Goal: Find specific page/section: Find specific page/section

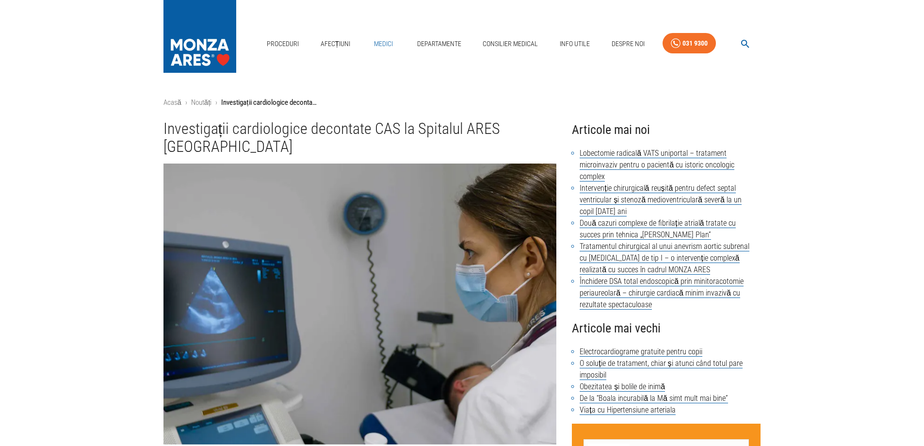
click at [377, 44] on link "Medici" at bounding box center [383, 44] width 31 height 20
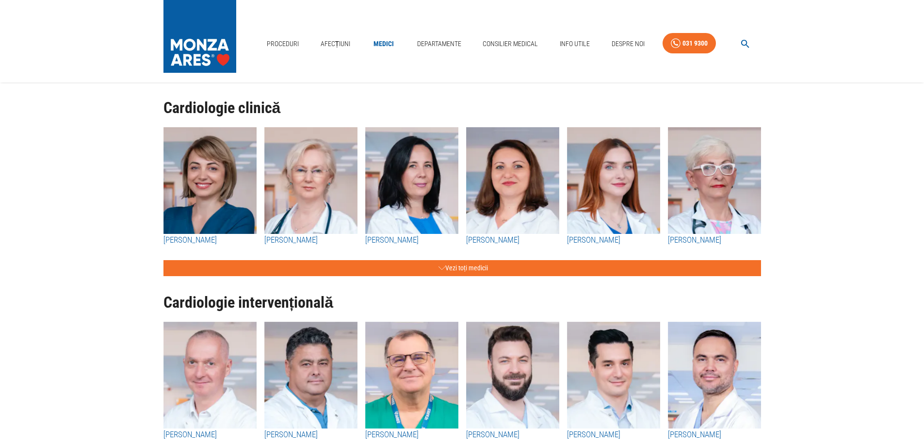
scroll to position [48, 0]
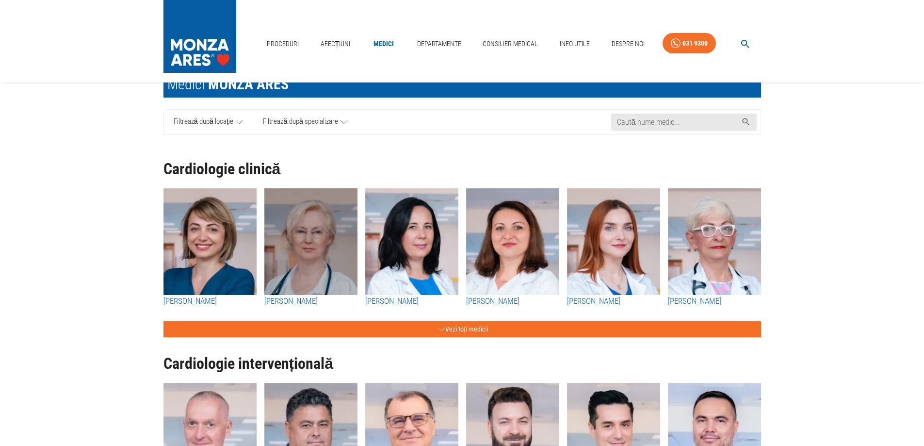
click at [277, 240] on img "button" at bounding box center [310, 241] width 93 height 107
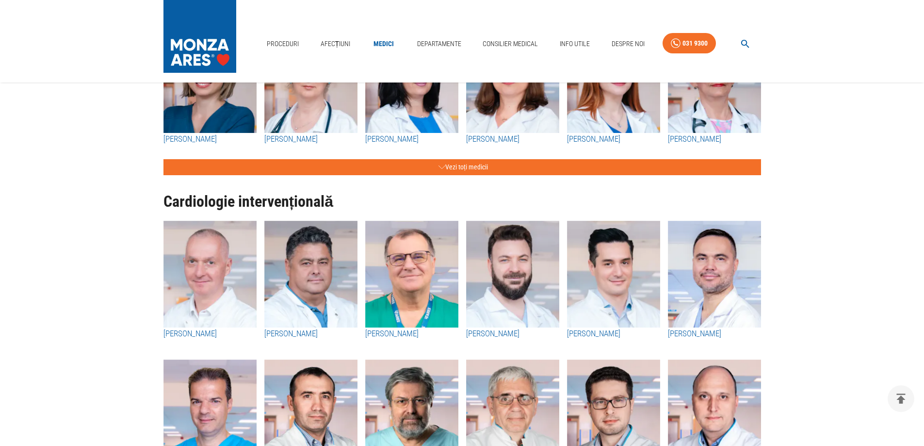
scroll to position [97, 0]
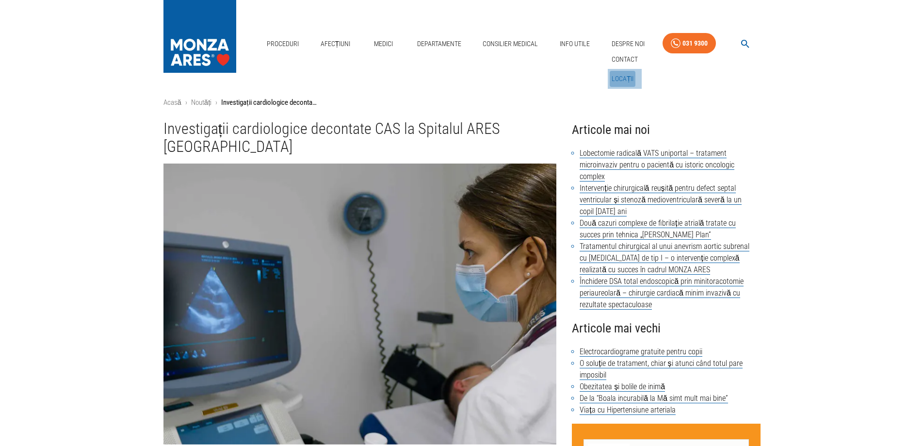
click at [627, 76] on link "Locații" at bounding box center [623, 79] width 26 height 16
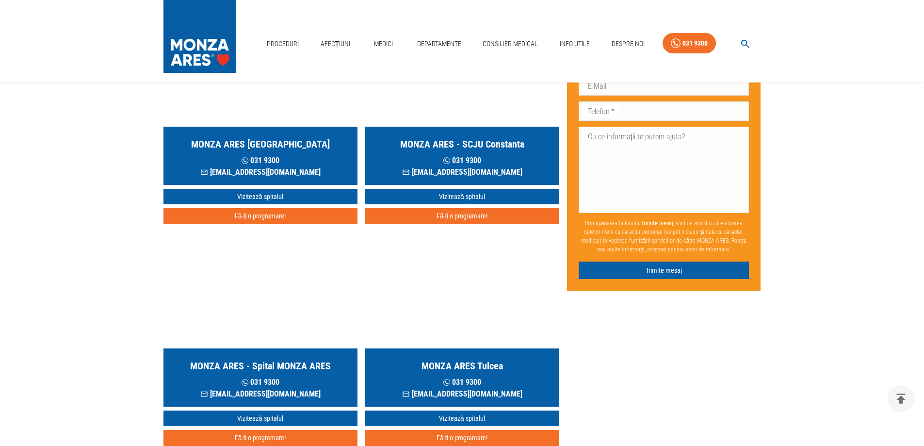
scroll to position [194, 0]
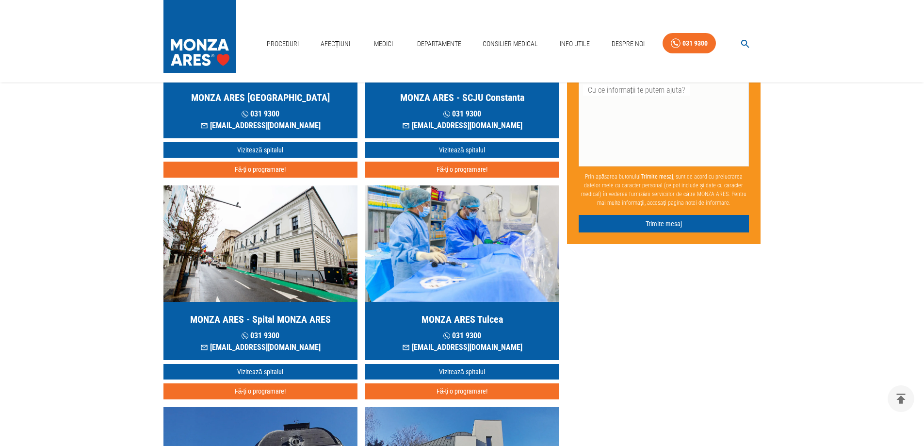
click at [255, 255] on img "button" at bounding box center [260, 243] width 194 height 116
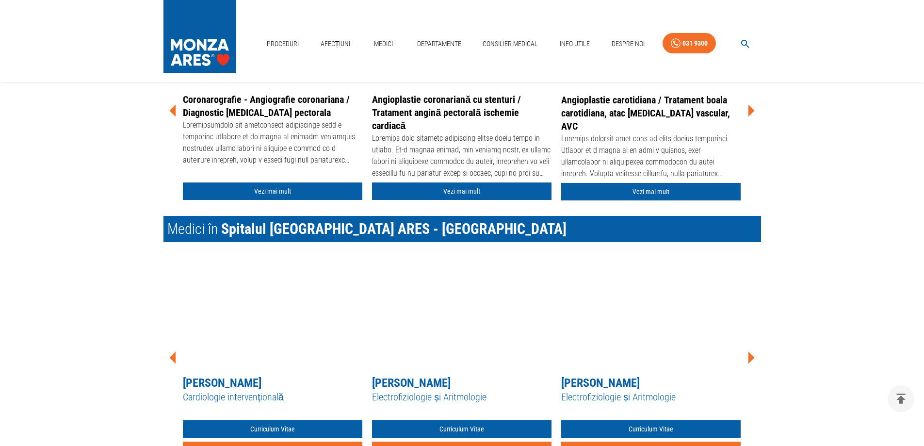
scroll to position [1261, 0]
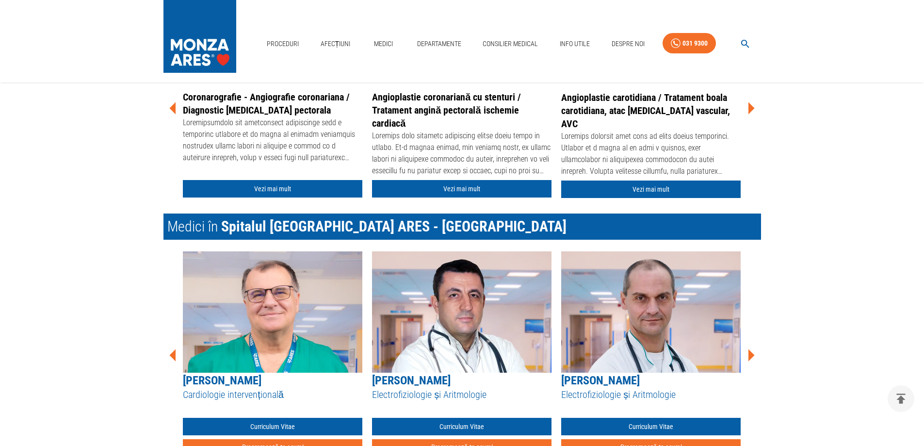
click at [751, 354] on icon at bounding box center [751, 355] width 6 height 12
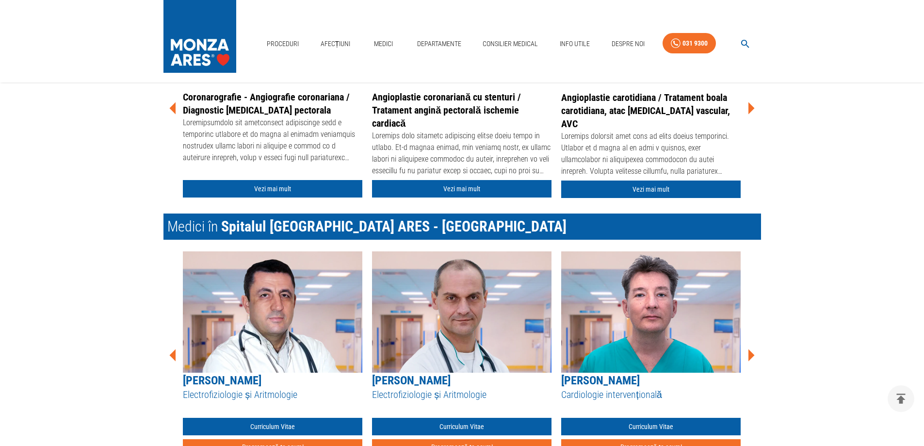
click at [751, 354] on icon at bounding box center [751, 355] width 6 height 12
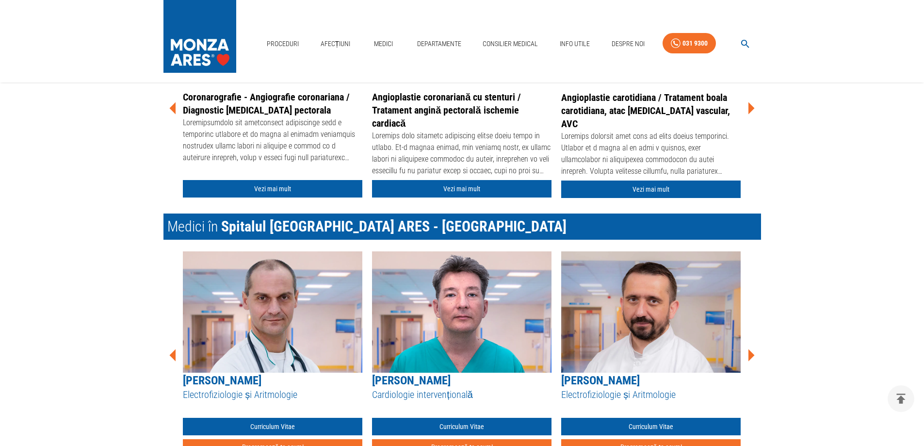
click at [751, 354] on icon at bounding box center [751, 355] width 6 height 12
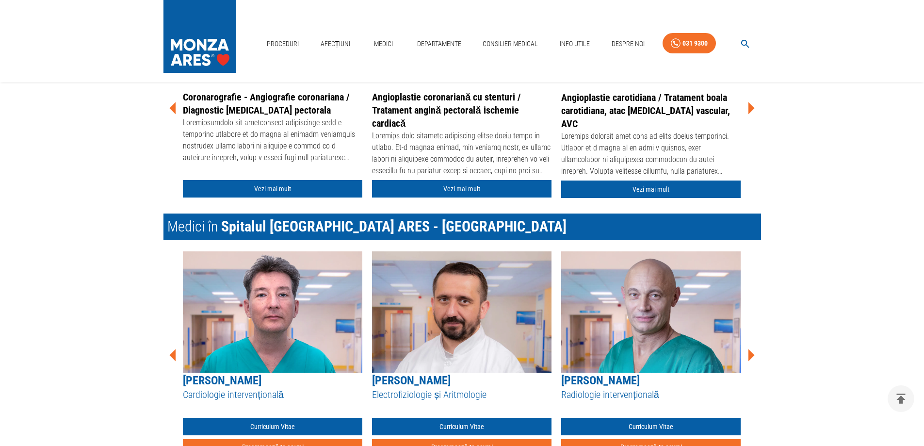
click at [752, 353] on icon at bounding box center [751, 355] width 6 height 12
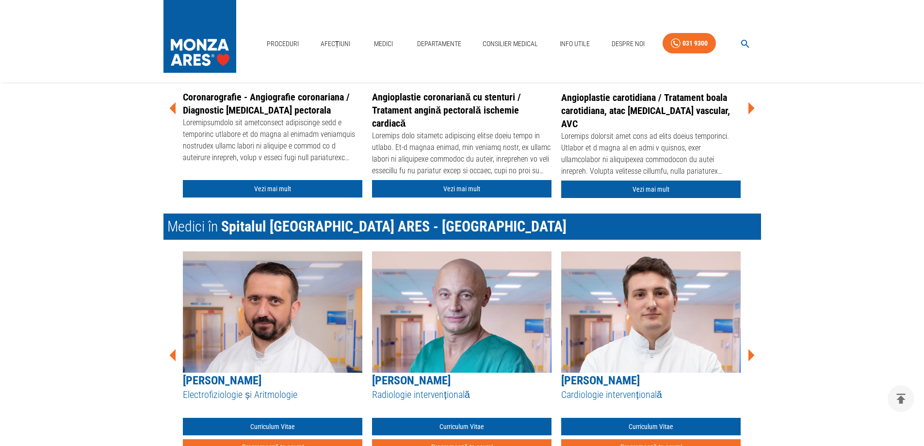
click at [747, 356] on icon at bounding box center [750, 354] width 29 height 29
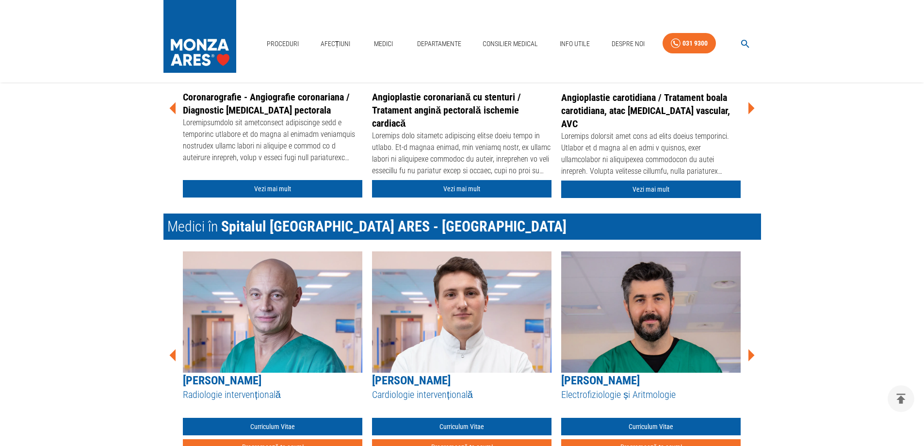
click at [747, 356] on icon at bounding box center [750, 354] width 29 height 29
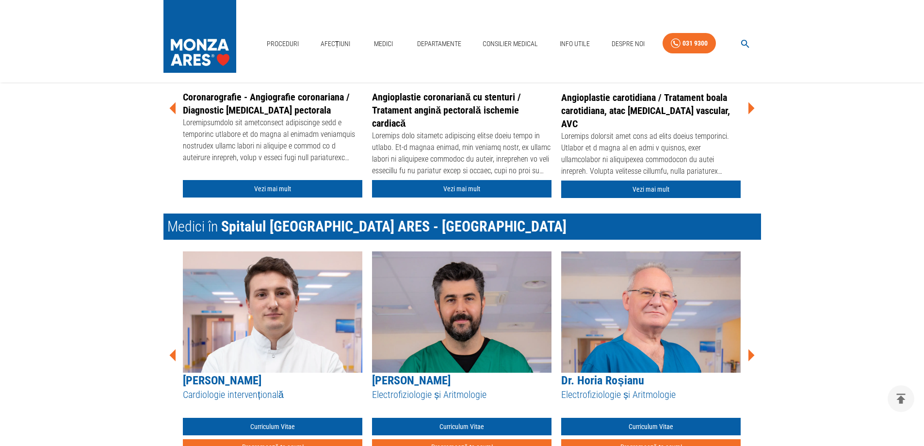
click at [747, 356] on icon at bounding box center [750, 354] width 29 height 29
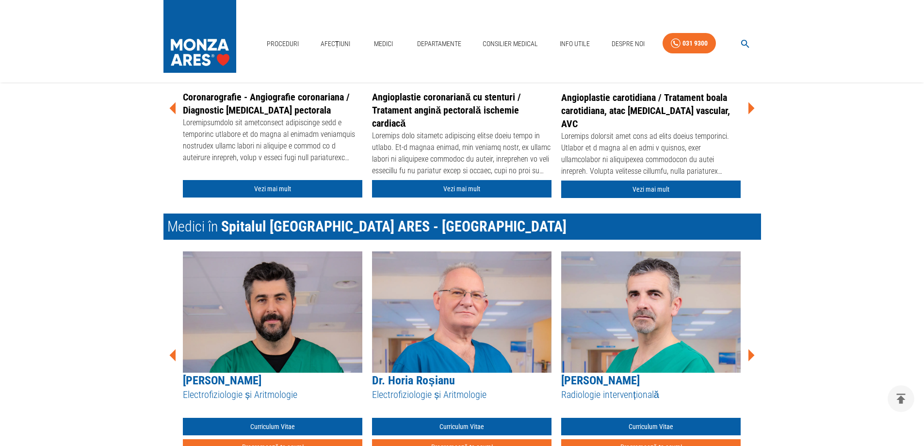
click at [747, 356] on icon at bounding box center [750, 354] width 29 height 29
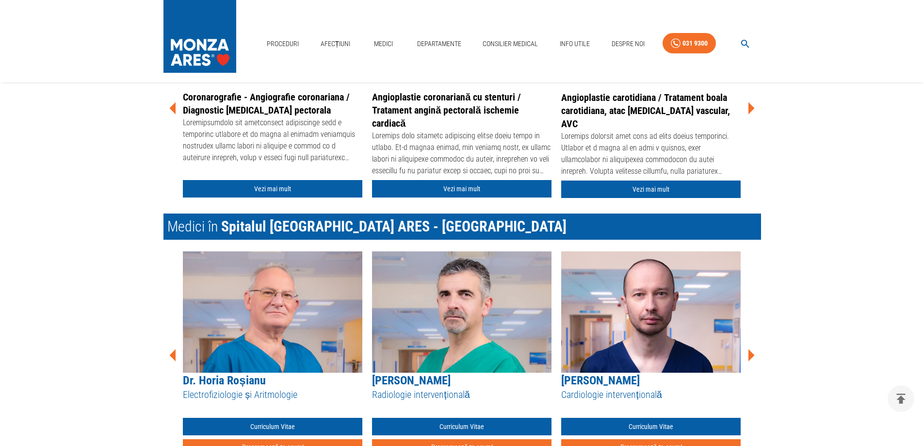
click at [749, 355] on icon at bounding box center [751, 355] width 6 height 12
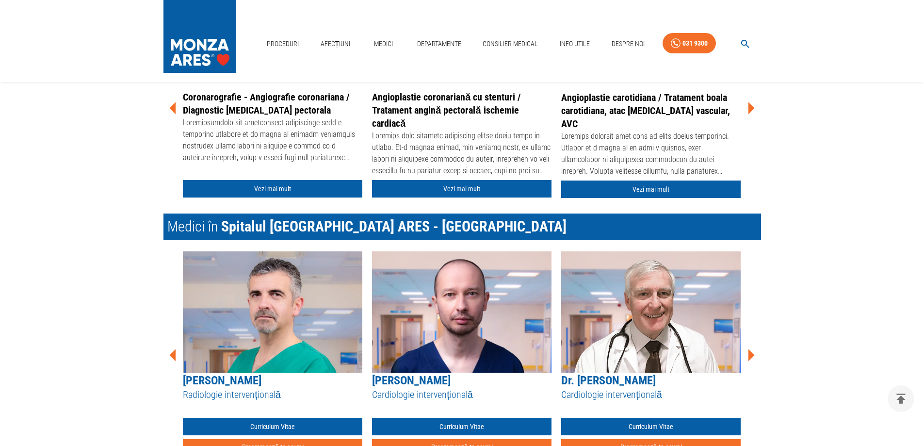
click at [749, 355] on icon at bounding box center [751, 355] width 6 height 12
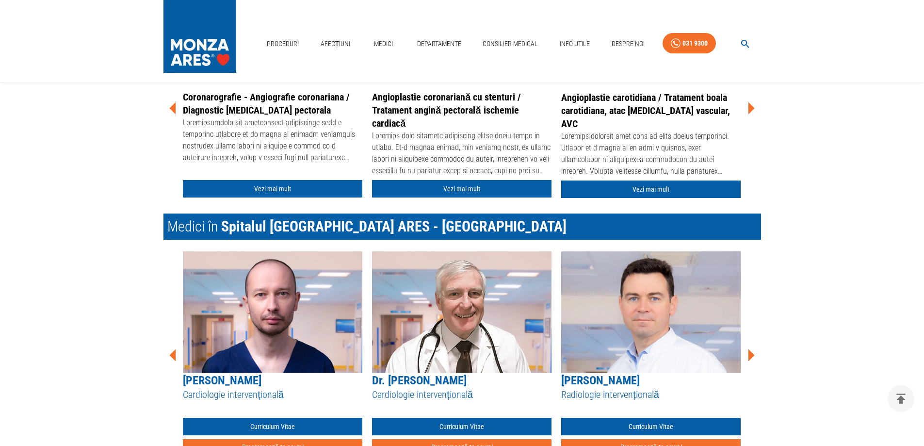
click at [749, 355] on icon at bounding box center [751, 355] width 6 height 12
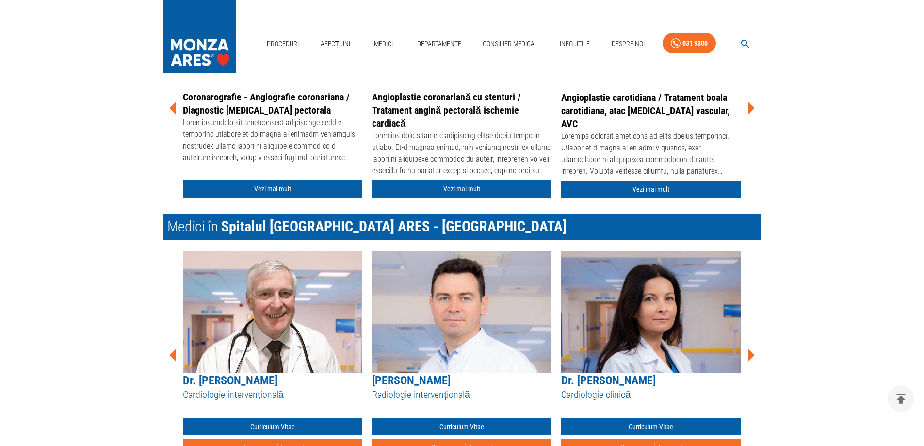
click at [749, 355] on icon at bounding box center [751, 355] width 6 height 12
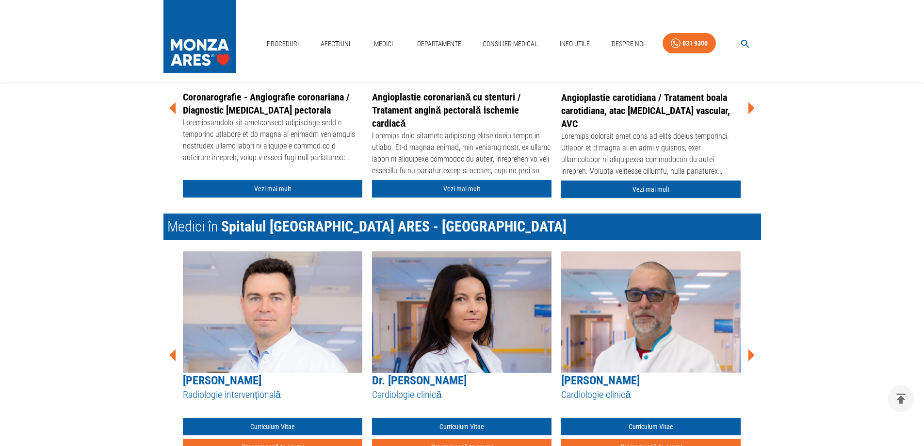
click at [749, 355] on icon at bounding box center [751, 355] width 6 height 12
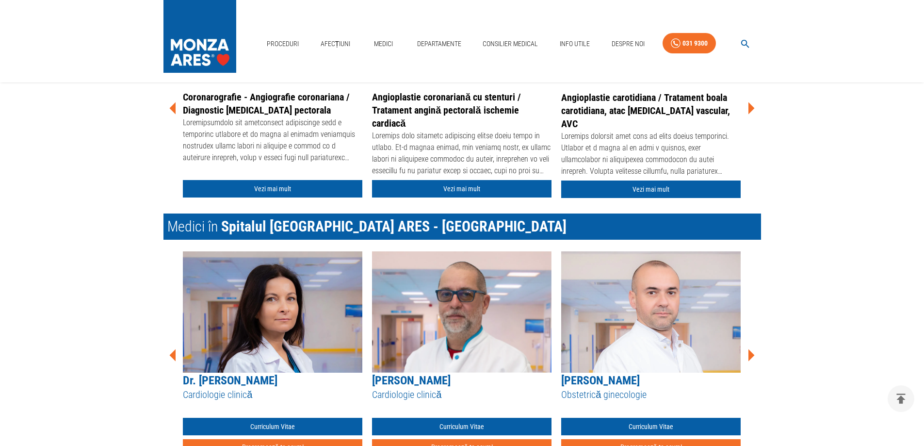
click at [749, 355] on icon at bounding box center [751, 355] width 6 height 12
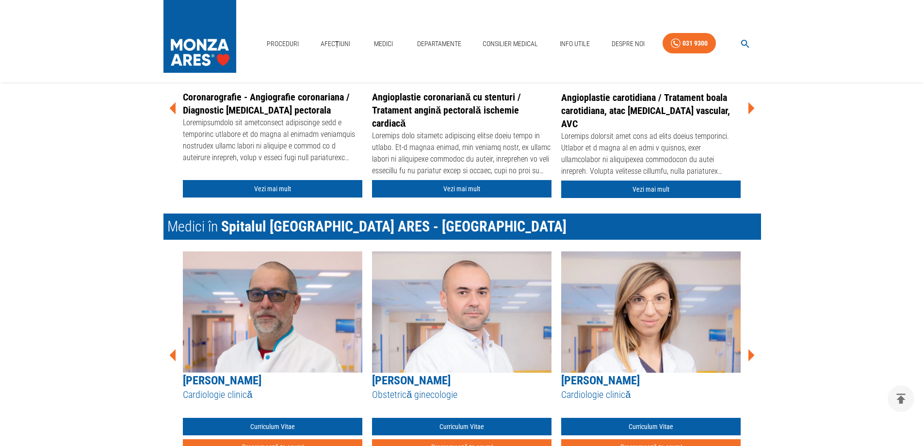
click at [749, 355] on icon at bounding box center [751, 355] width 6 height 12
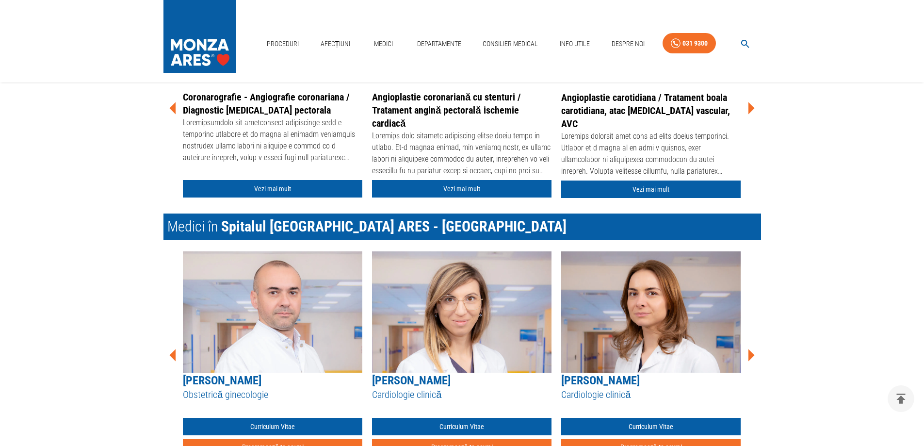
click at [749, 355] on icon at bounding box center [751, 355] width 6 height 12
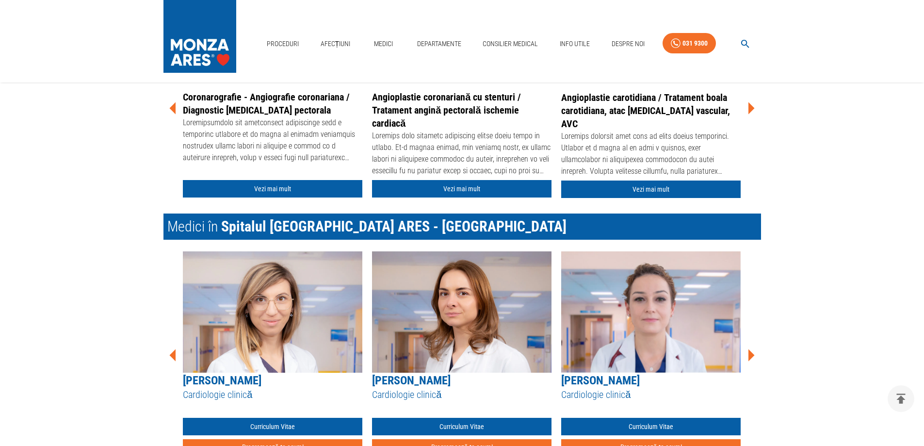
click at [749, 355] on icon at bounding box center [751, 355] width 6 height 12
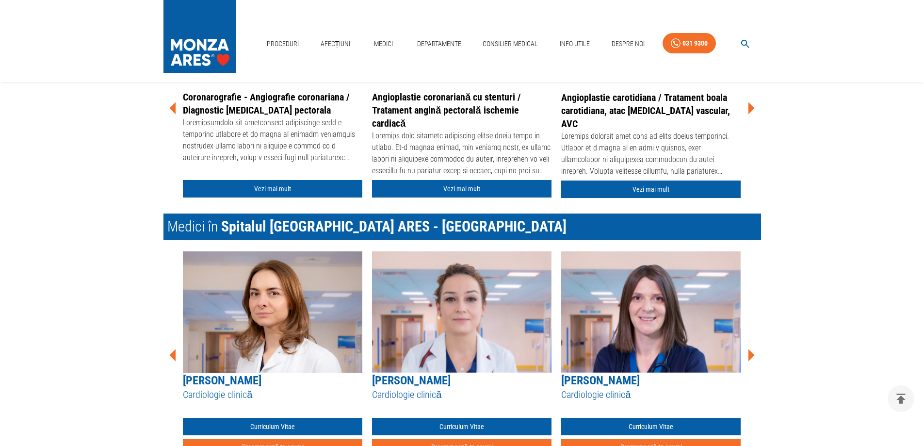
click at [749, 355] on icon at bounding box center [751, 355] width 6 height 12
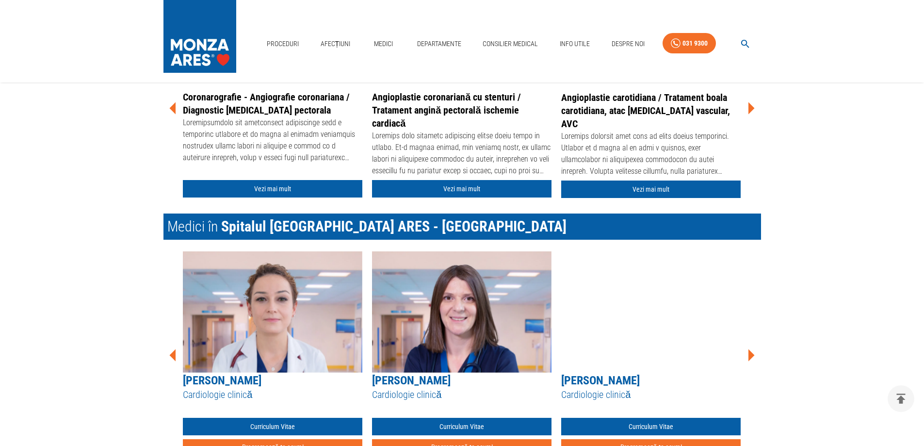
click at [749, 355] on icon at bounding box center [751, 355] width 6 height 12
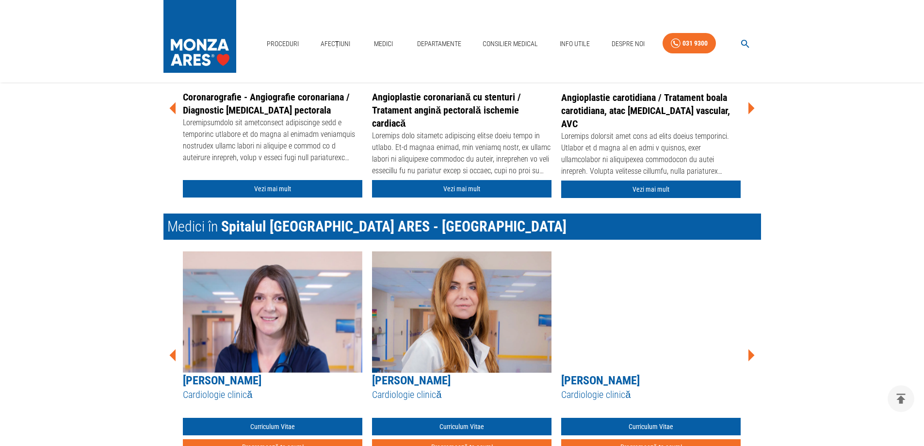
click at [749, 355] on icon at bounding box center [751, 355] width 6 height 12
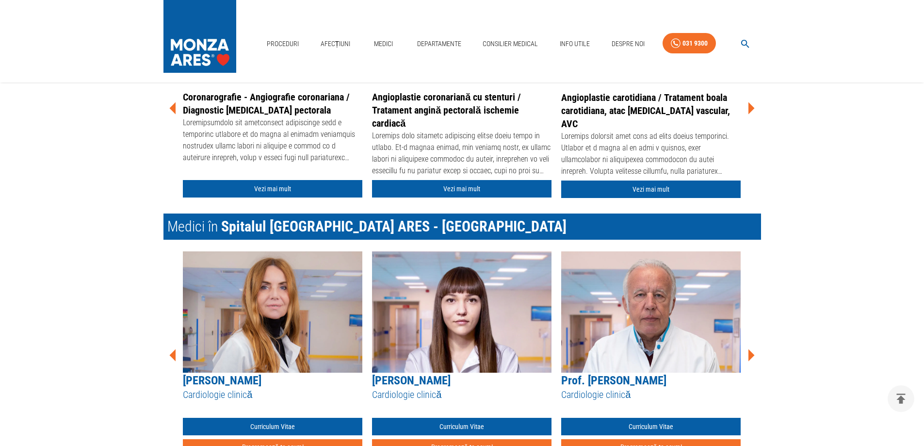
click at [752, 350] on icon at bounding box center [750, 354] width 29 height 29
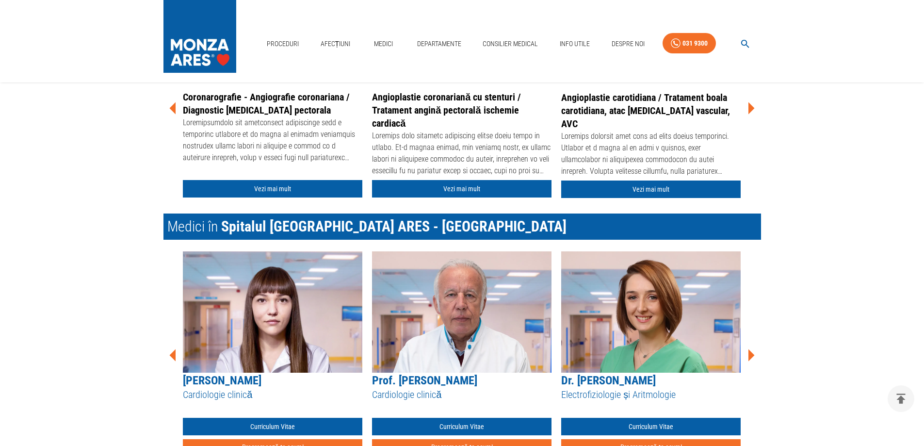
click at [752, 350] on icon at bounding box center [750, 354] width 29 height 29
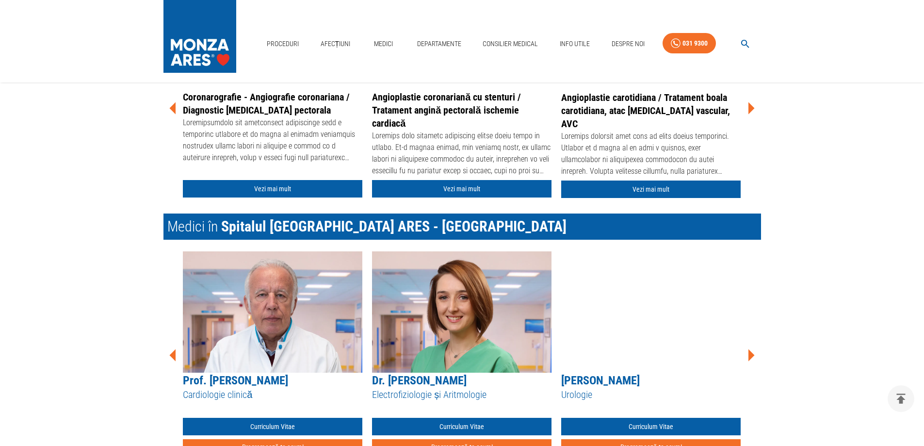
click at [752, 350] on icon at bounding box center [750, 354] width 29 height 29
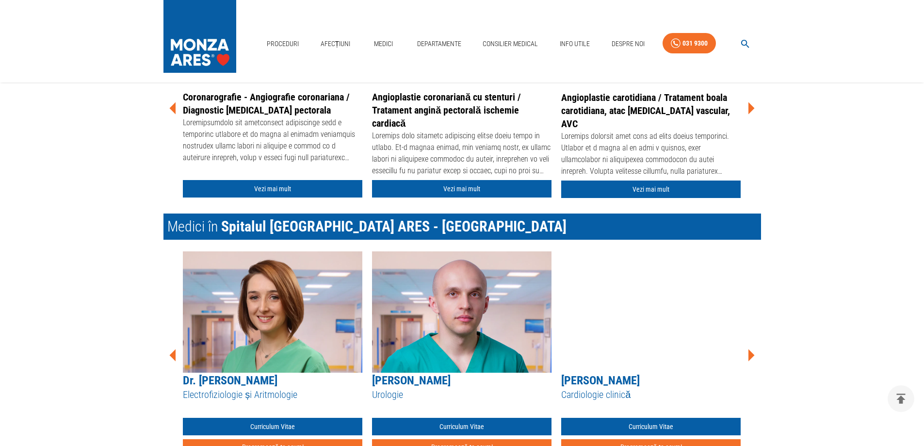
click at [752, 350] on icon at bounding box center [750, 354] width 29 height 29
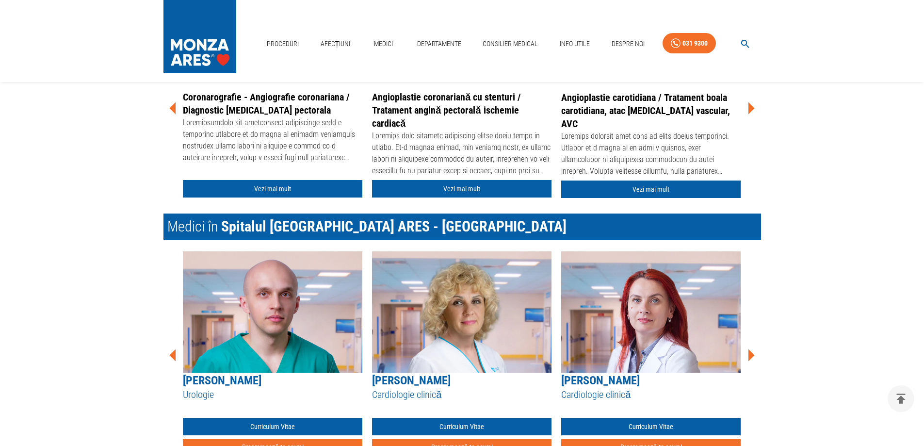
click at [752, 350] on icon at bounding box center [750, 354] width 29 height 29
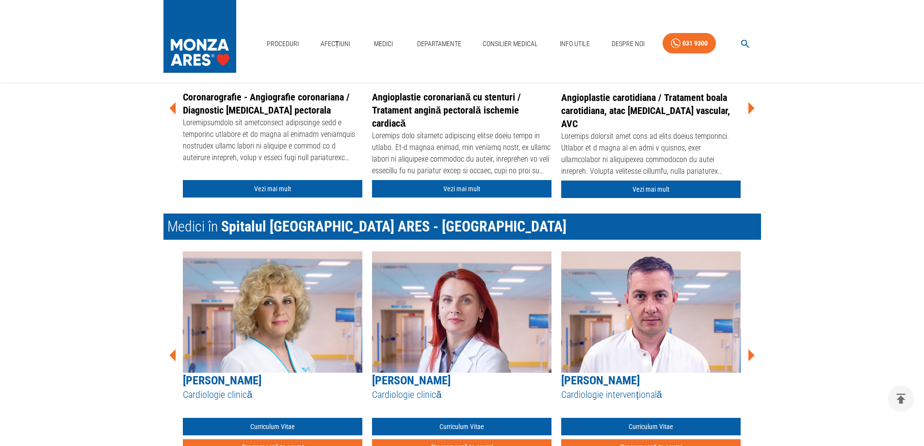
click at [752, 350] on icon at bounding box center [750, 354] width 29 height 29
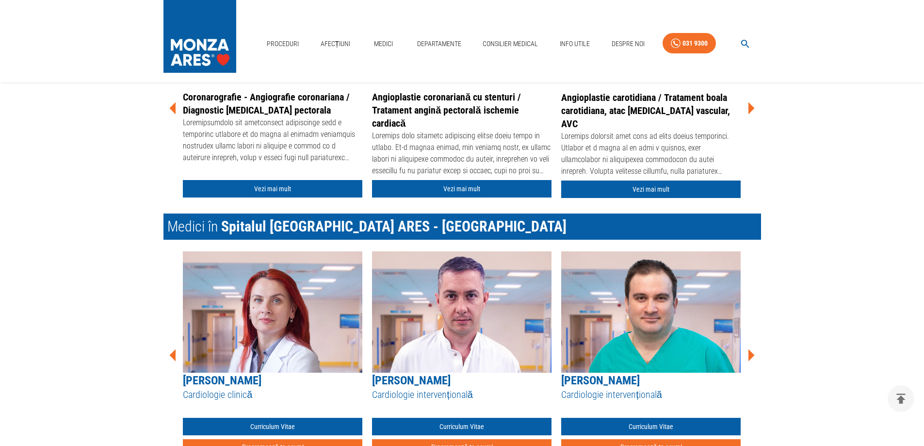
click at [752, 350] on icon at bounding box center [750, 354] width 29 height 29
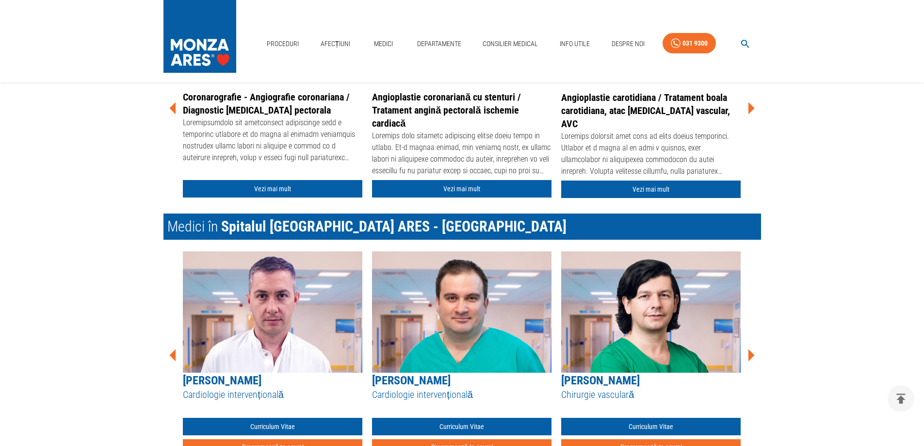
click at [752, 350] on icon at bounding box center [750, 354] width 29 height 29
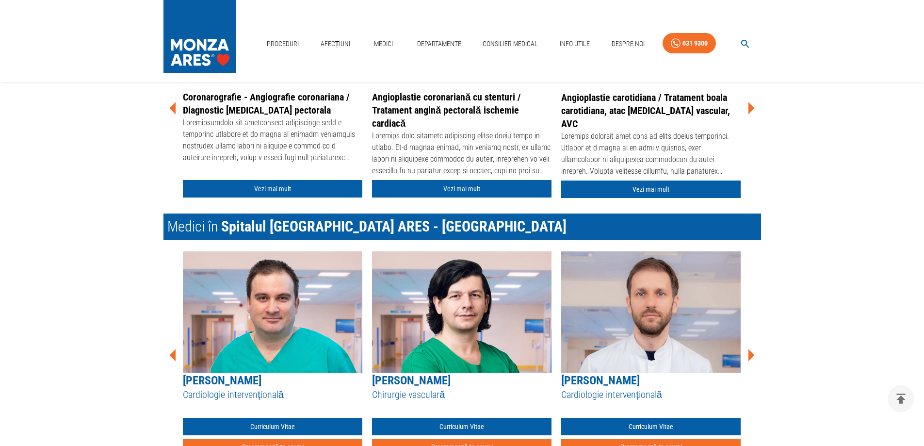
click at [752, 350] on icon at bounding box center [750, 354] width 29 height 29
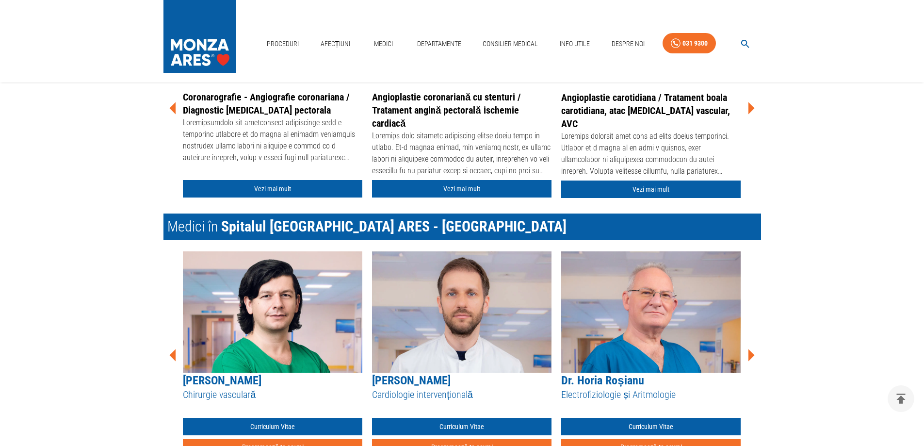
click at [752, 350] on icon at bounding box center [750, 354] width 29 height 29
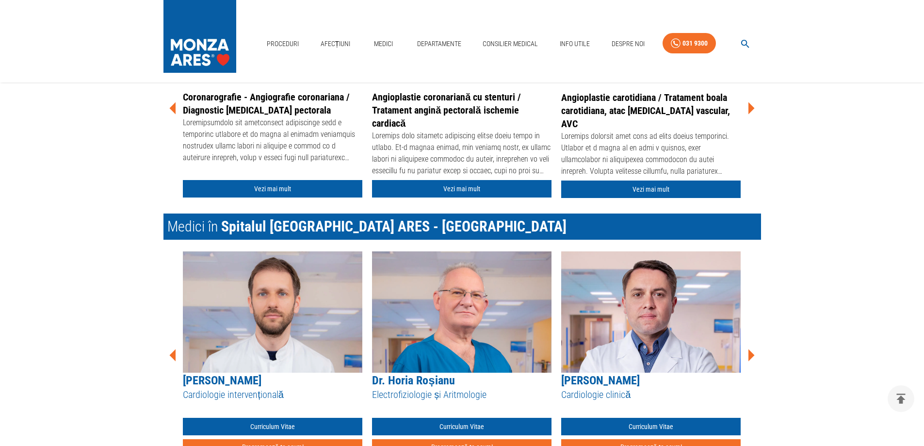
click at [752, 350] on icon at bounding box center [750, 354] width 29 height 29
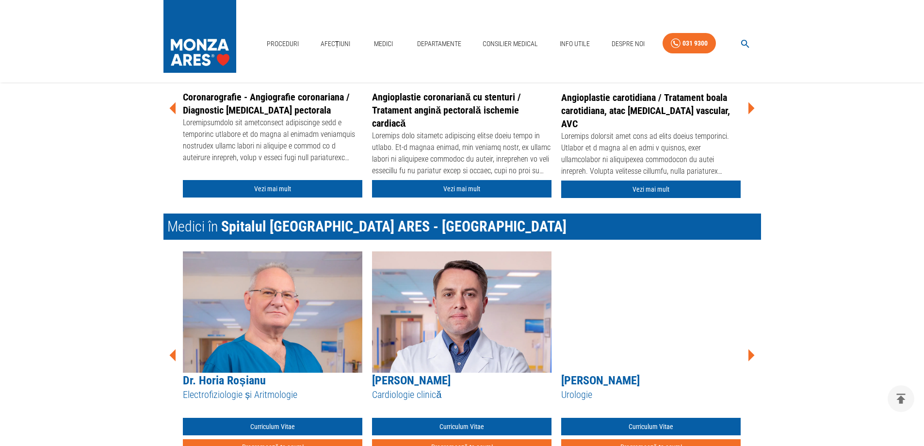
click at [752, 350] on icon at bounding box center [750, 354] width 29 height 29
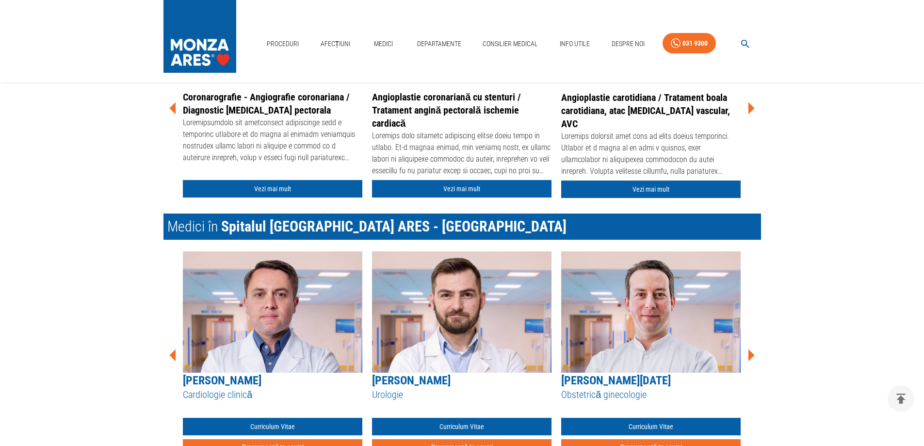
click at [752, 350] on icon at bounding box center [750, 354] width 29 height 29
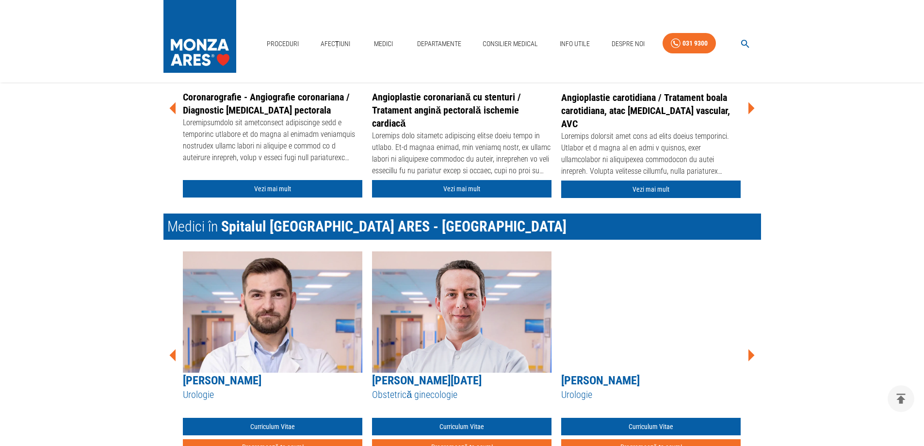
click at [752, 350] on icon at bounding box center [750, 354] width 29 height 29
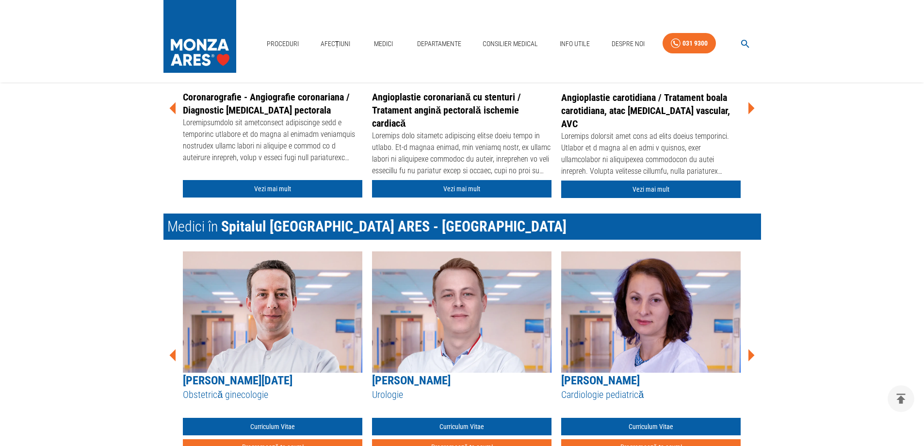
click at [752, 350] on icon at bounding box center [750, 354] width 29 height 29
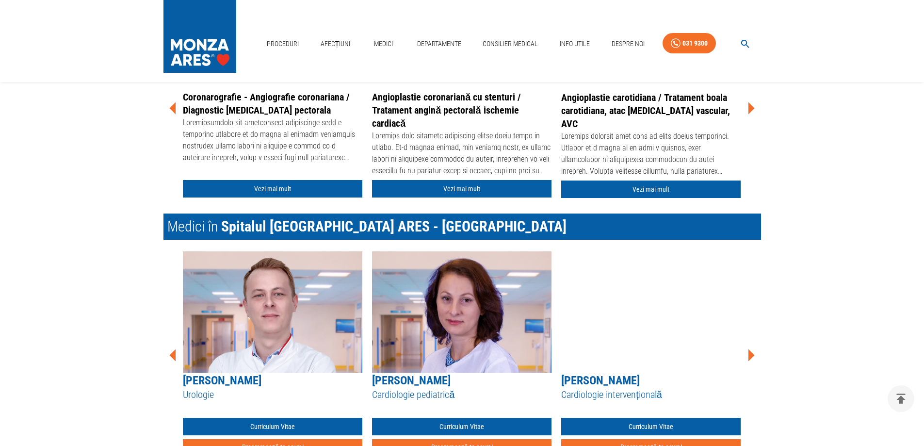
click at [752, 350] on icon at bounding box center [750, 354] width 29 height 29
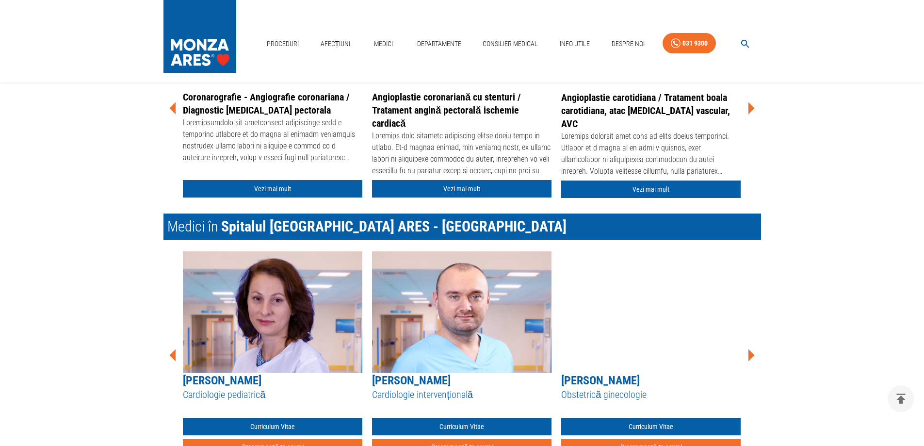
click at [752, 350] on icon at bounding box center [750, 354] width 29 height 29
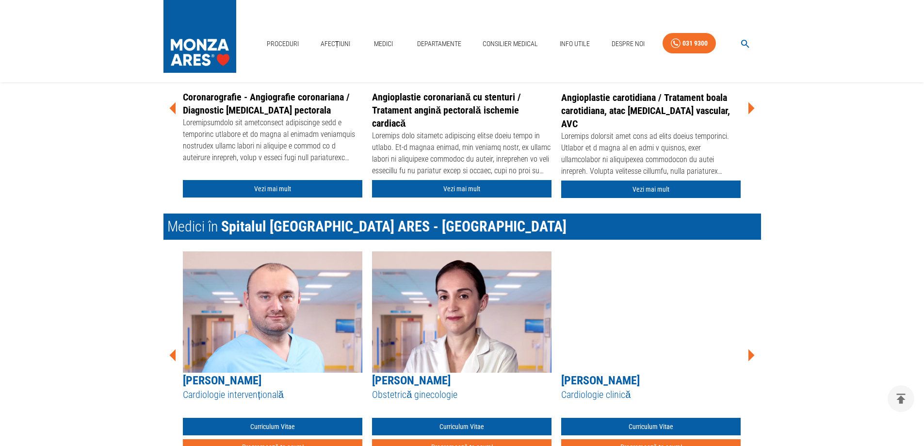
click at [752, 350] on icon at bounding box center [750, 354] width 29 height 29
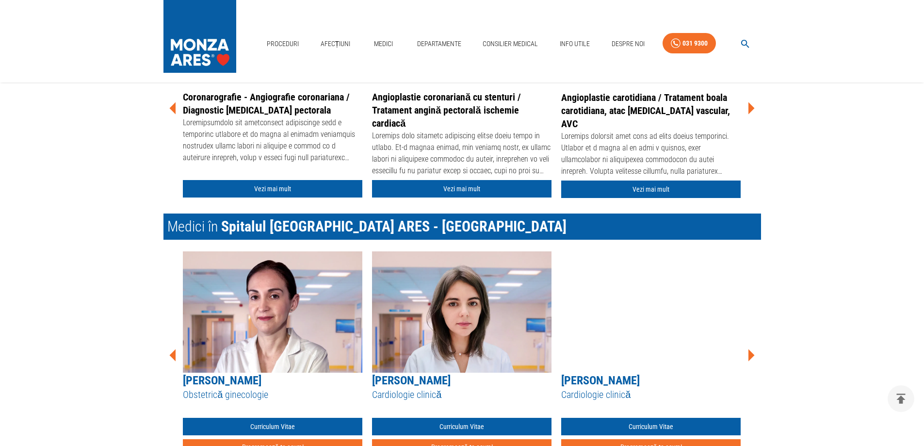
click at [752, 350] on icon at bounding box center [750, 354] width 29 height 29
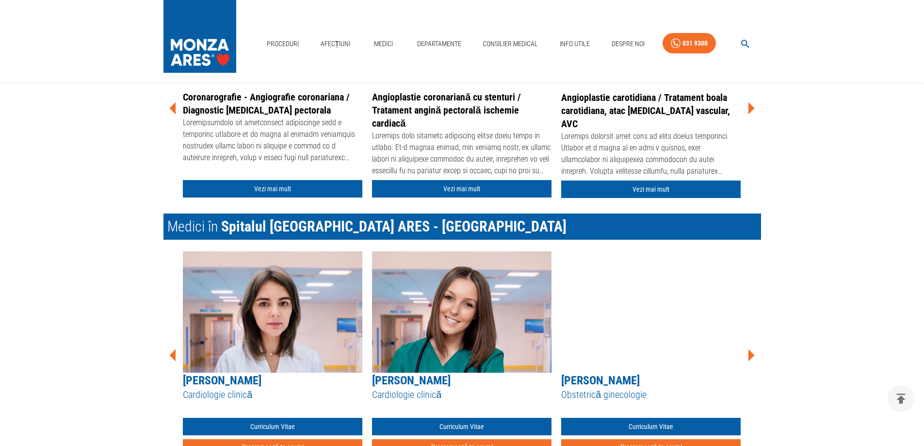
click at [752, 350] on icon at bounding box center [750, 354] width 29 height 29
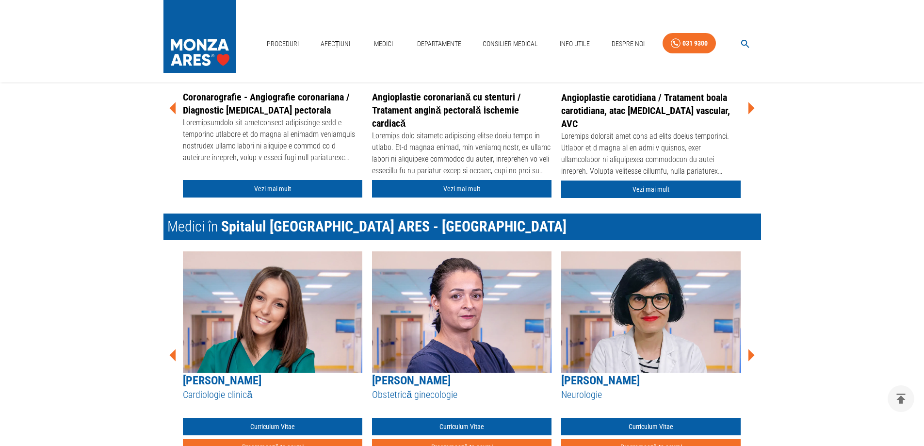
click at [752, 350] on icon at bounding box center [750, 354] width 29 height 29
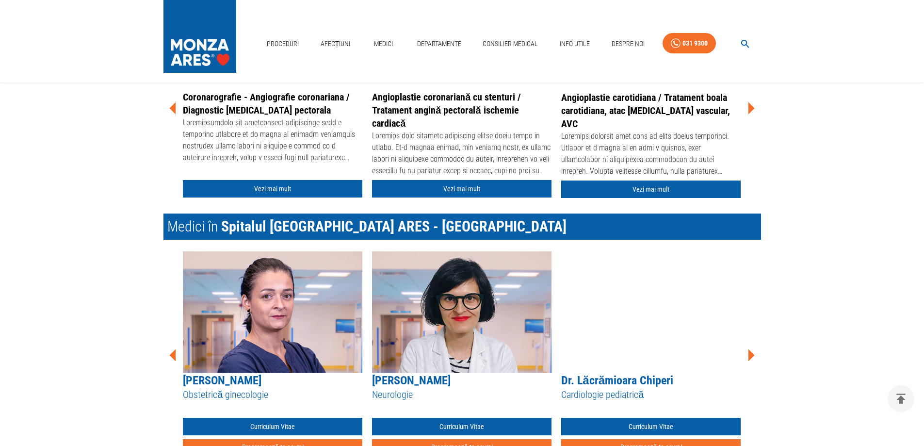
click at [752, 350] on icon at bounding box center [750, 354] width 29 height 29
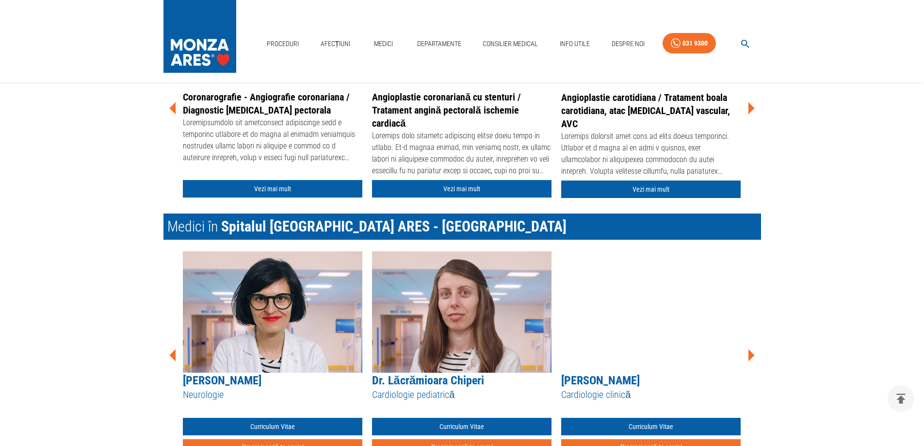
click at [752, 350] on icon at bounding box center [750, 354] width 29 height 29
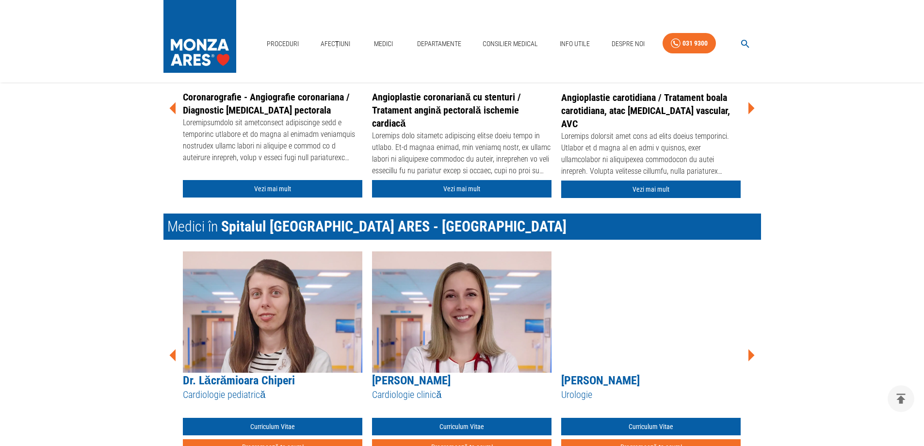
click at [752, 350] on icon at bounding box center [750, 354] width 29 height 29
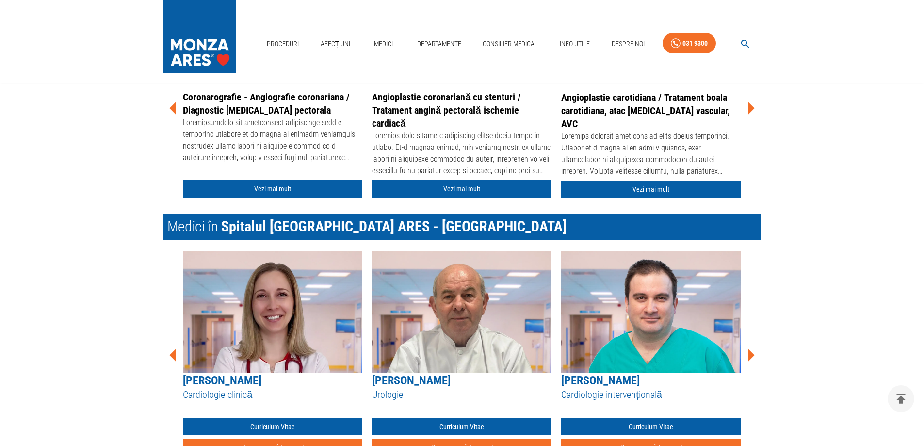
click at [752, 350] on icon at bounding box center [750, 354] width 29 height 29
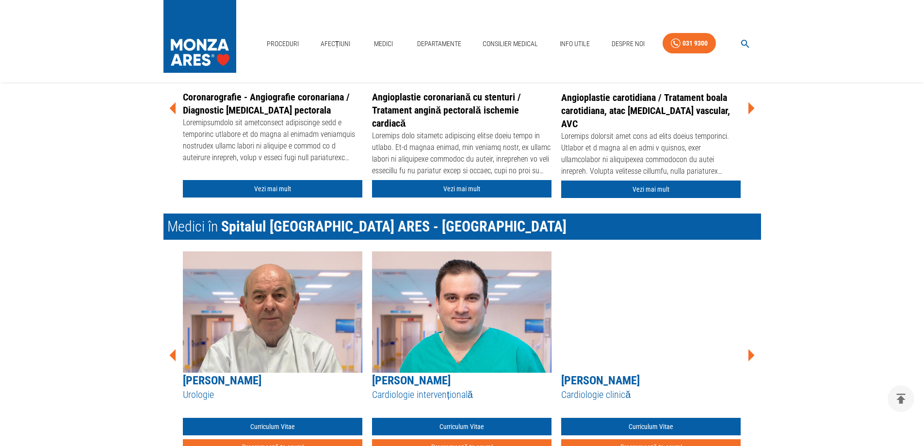
click at [752, 350] on icon at bounding box center [750, 354] width 29 height 29
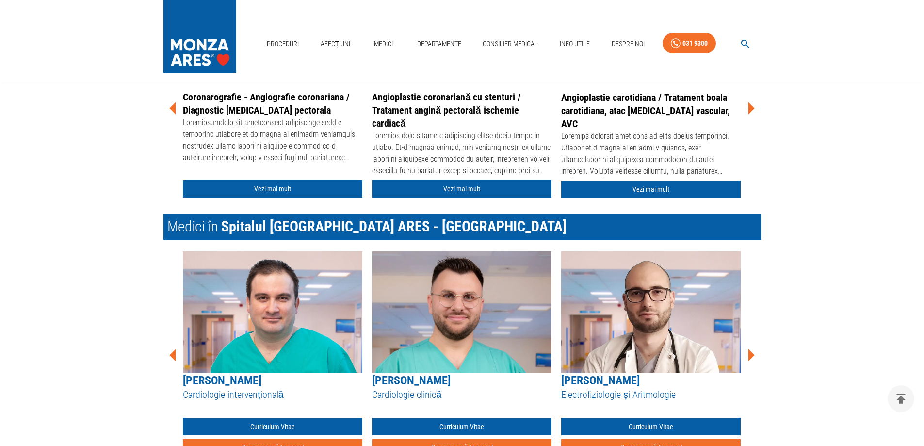
click at [752, 350] on icon at bounding box center [750, 354] width 29 height 29
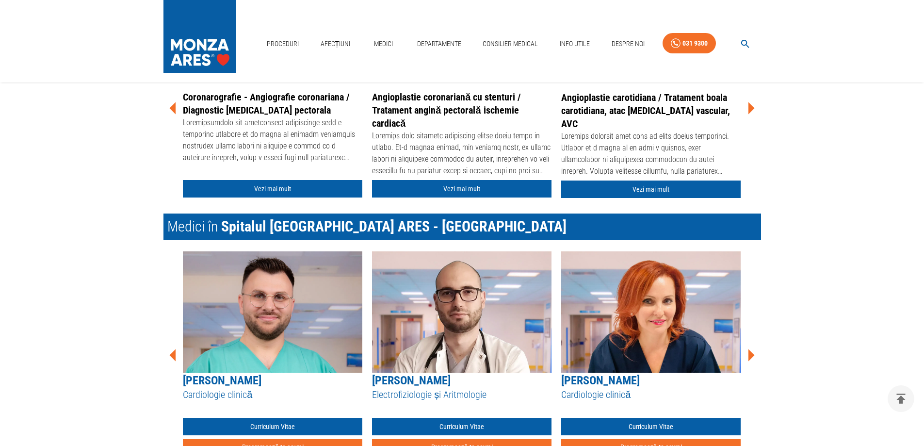
click at [752, 350] on icon at bounding box center [750, 354] width 29 height 29
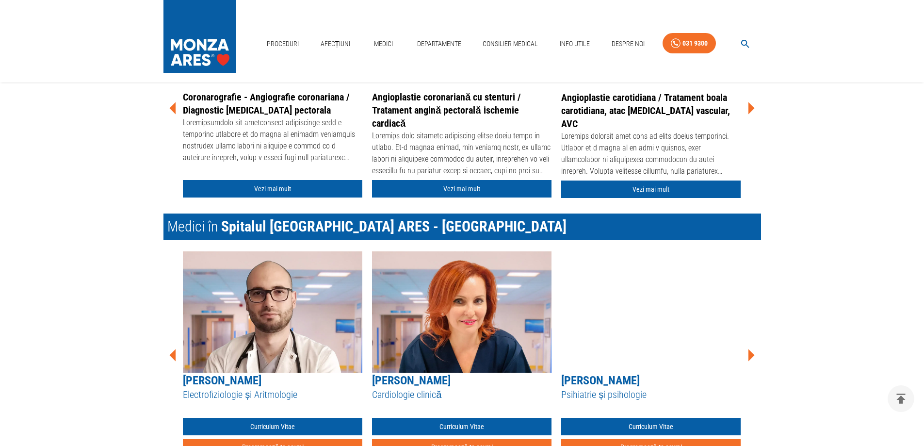
click at [752, 351] on icon at bounding box center [750, 354] width 29 height 29
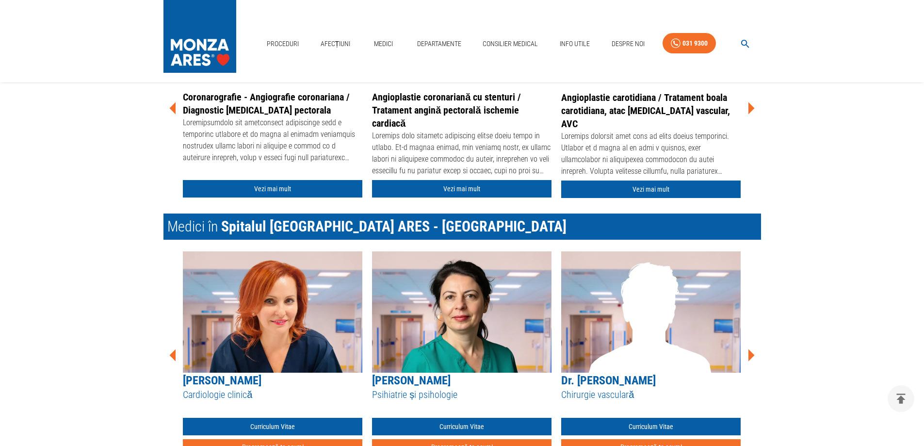
click at [752, 351] on icon at bounding box center [750, 354] width 29 height 29
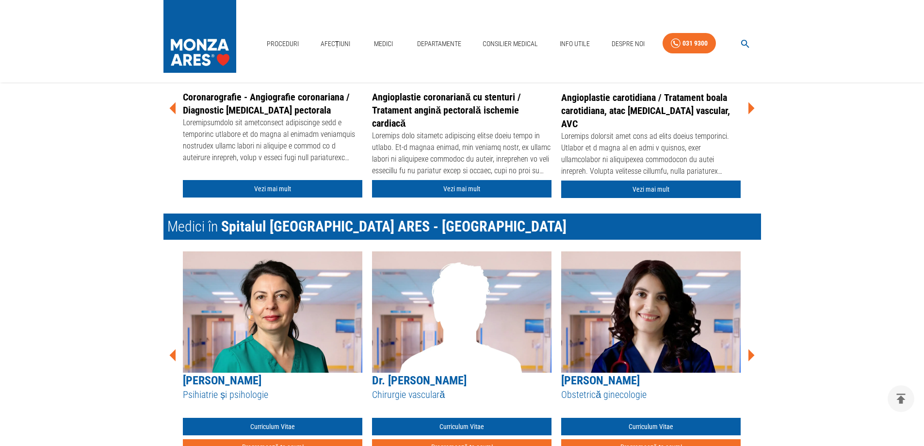
click at [752, 351] on icon at bounding box center [750, 354] width 29 height 29
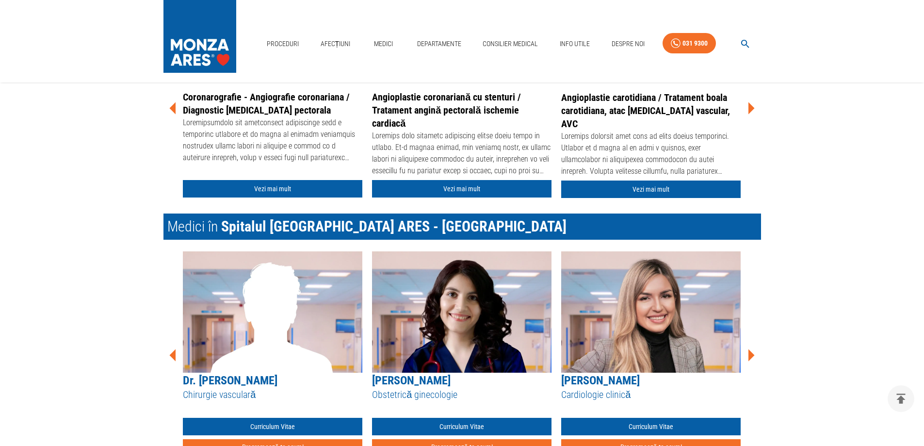
click at [749, 355] on icon at bounding box center [751, 355] width 6 height 12
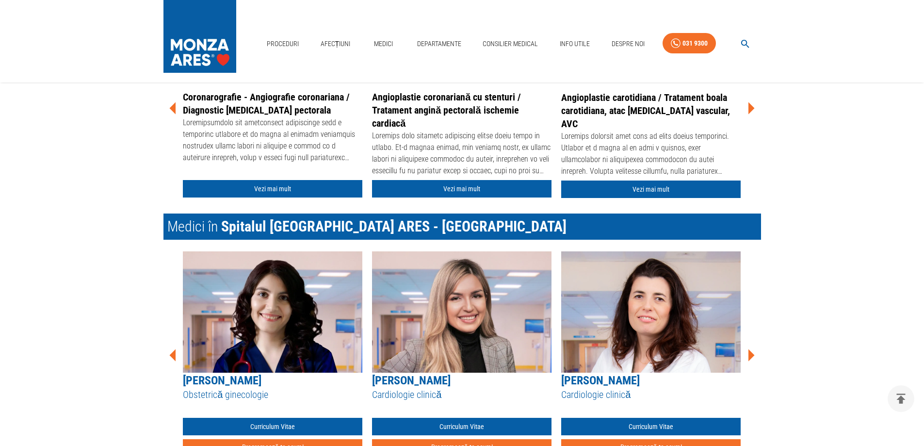
click at [749, 355] on icon at bounding box center [751, 355] width 6 height 12
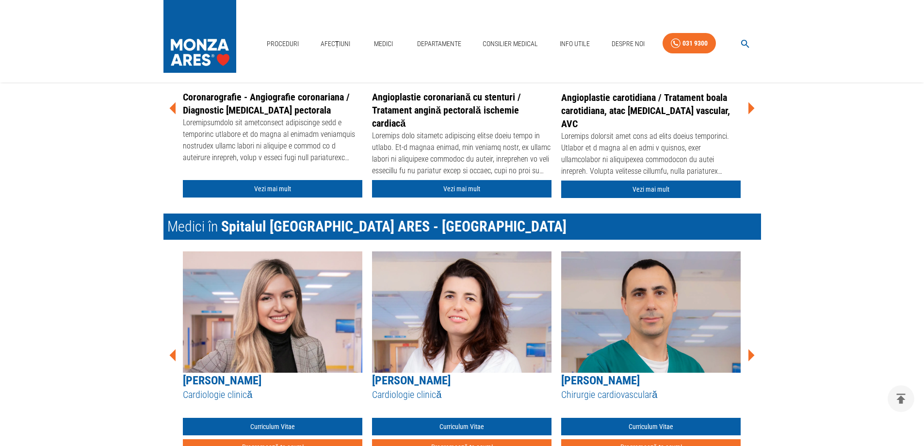
click at [749, 355] on icon at bounding box center [751, 355] width 6 height 12
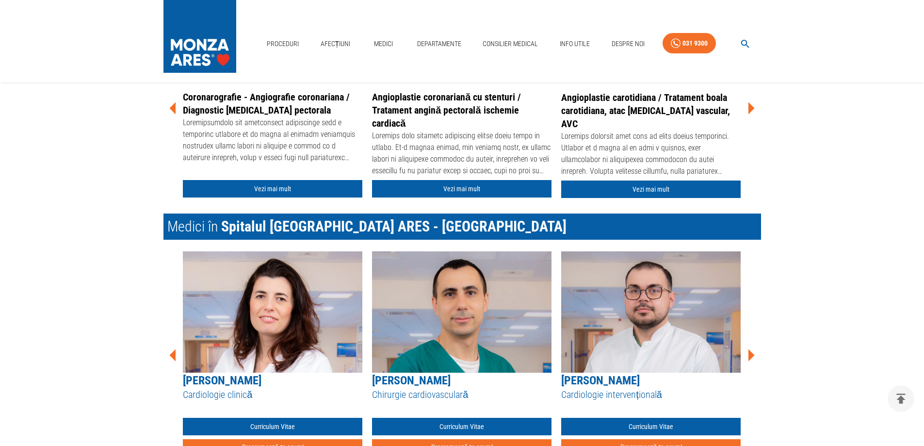
click at [749, 355] on icon at bounding box center [751, 355] width 6 height 12
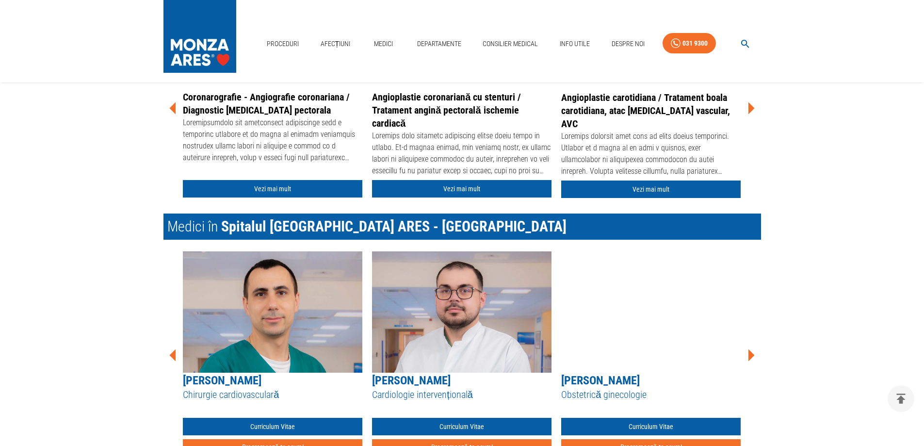
click at [749, 355] on icon at bounding box center [751, 355] width 6 height 12
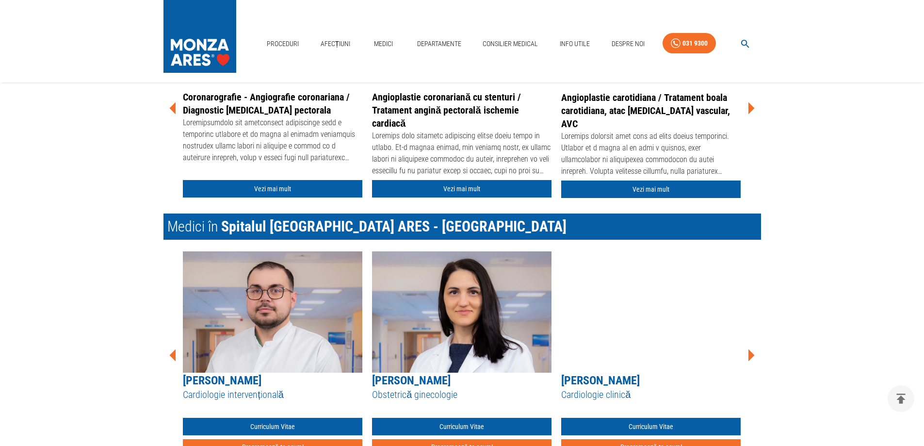
click at [749, 355] on icon at bounding box center [751, 355] width 6 height 12
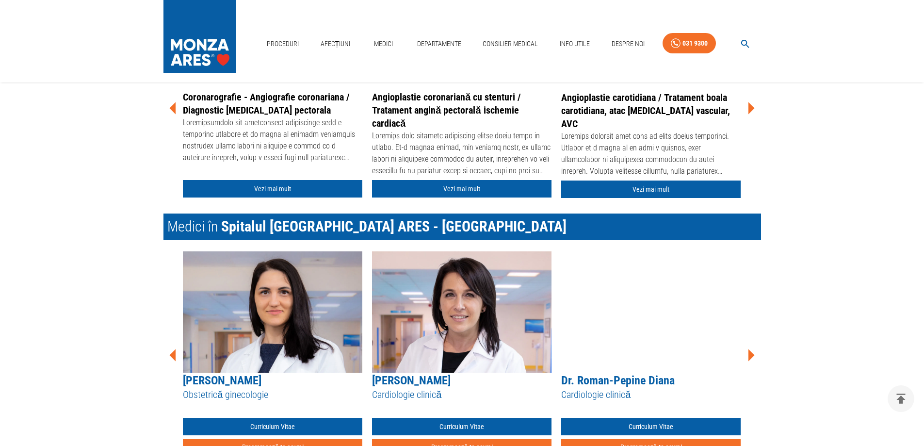
click at [749, 355] on icon at bounding box center [751, 355] width 6 height 12
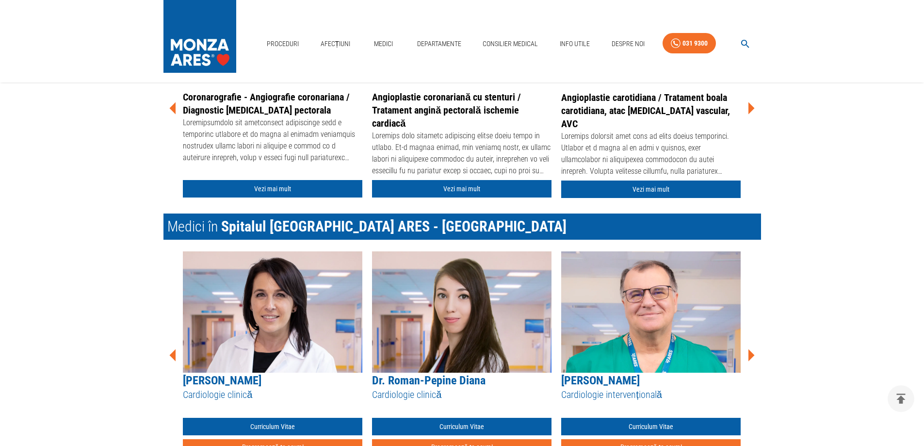
click at [749, 355] on icon at bounding box center [751, 355] width 6 height 12
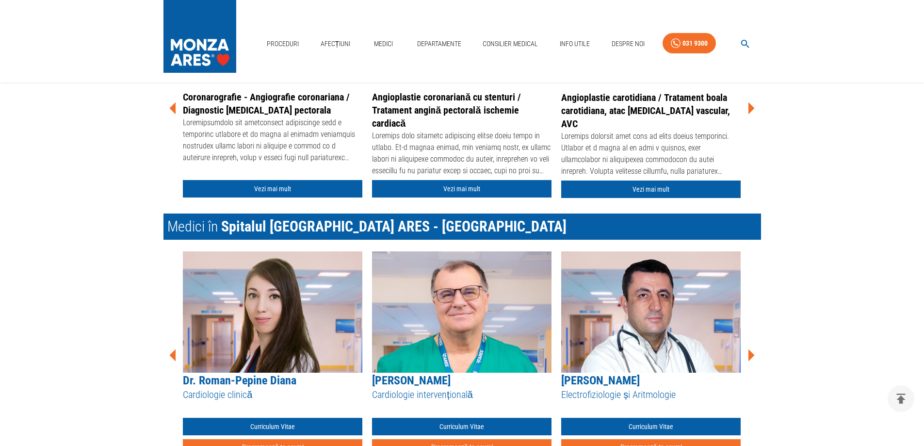
click at [749, 355] on icon at bounding box center [751, 355] width 6 height 12
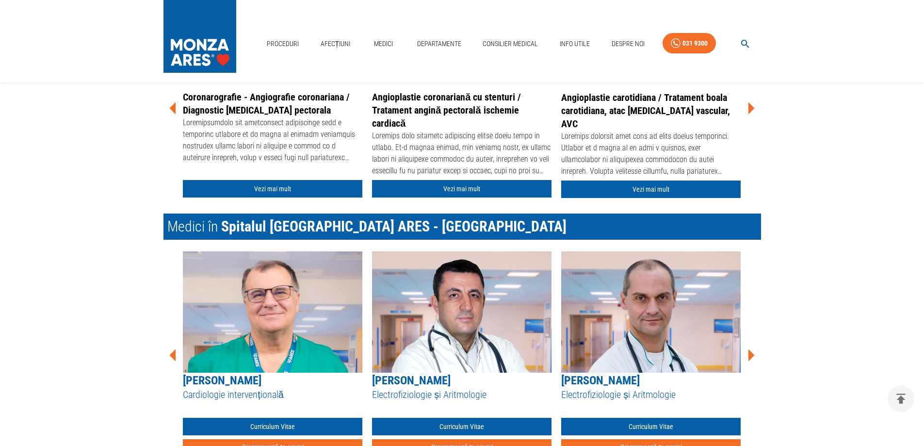
click at [749, 355] on icon at bounding box center [751, 355] width 6 height 12
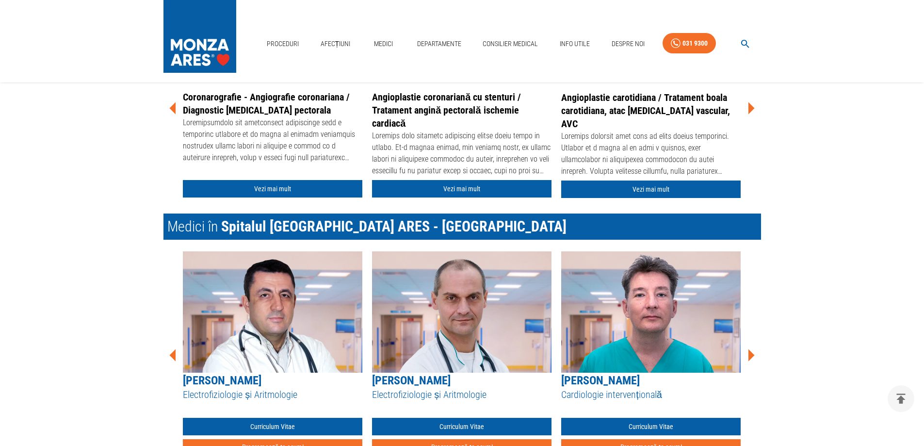
click at [749, 355] on icon at bounding box center [751, 355] width 6 height 12
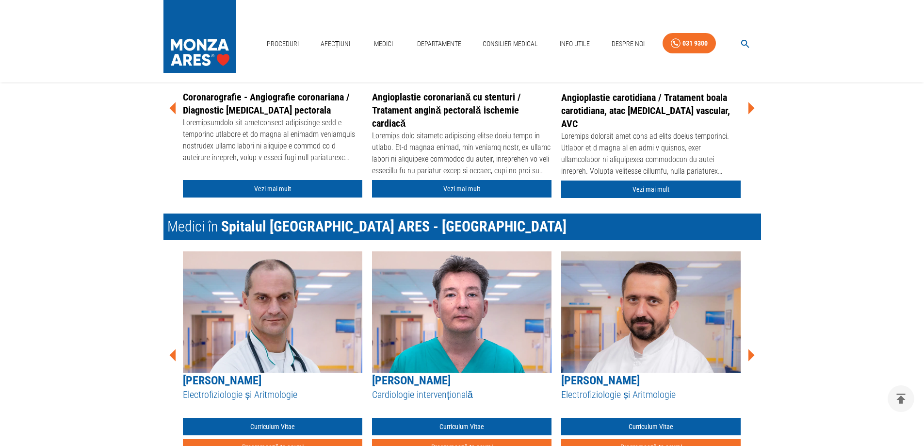
click at [749, 355] on icon at bounding box center [751, 355] width 6 height 12
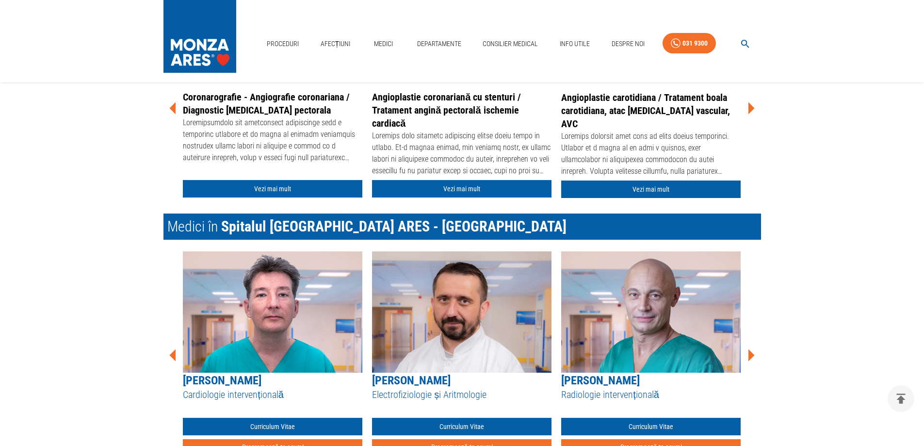
click at [749, 355] on icon at bounding box center [751, 355] width 6 height 12
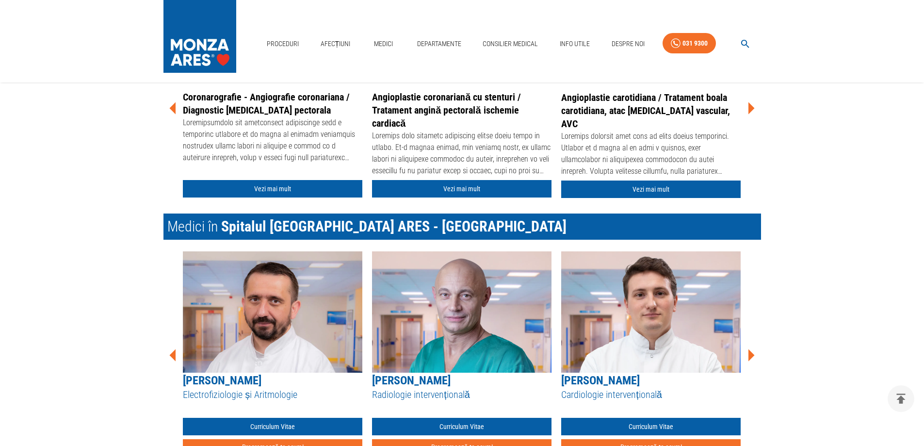
click at [749, 355] on icon at bounding box center [751, 355] width 6 height 12
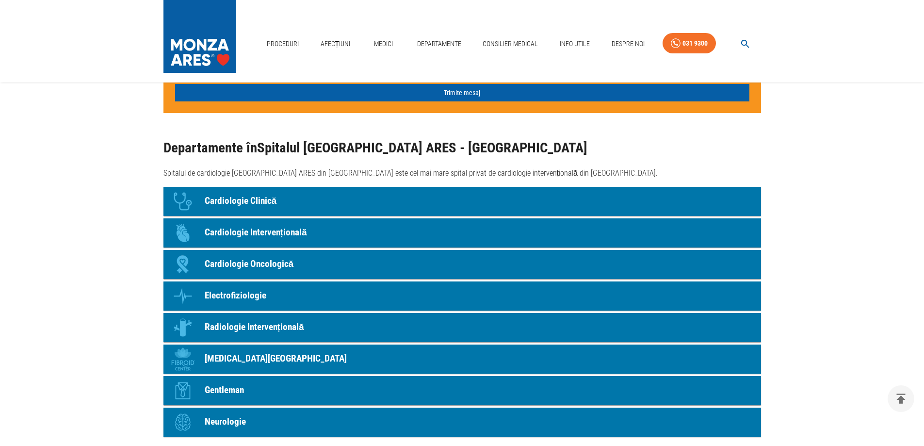
scroll to position [776, 0]
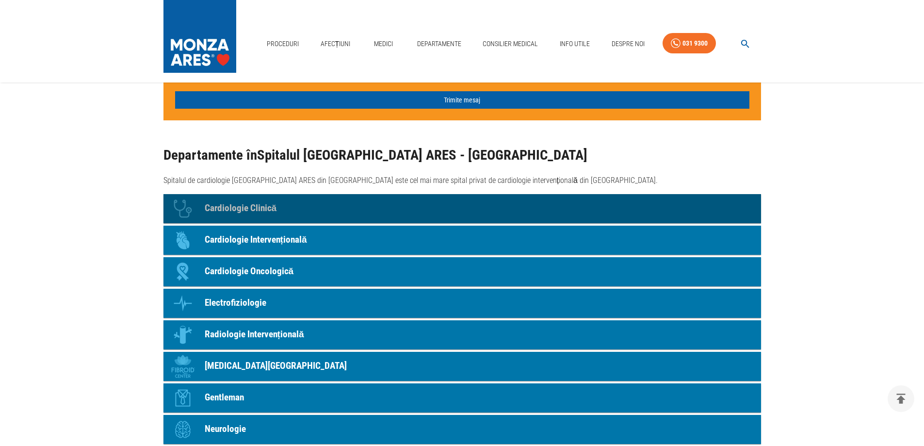
click at [235, 207] on p "Cardiologie Clinică" at bounding box center [241, 208] width 72 height 14
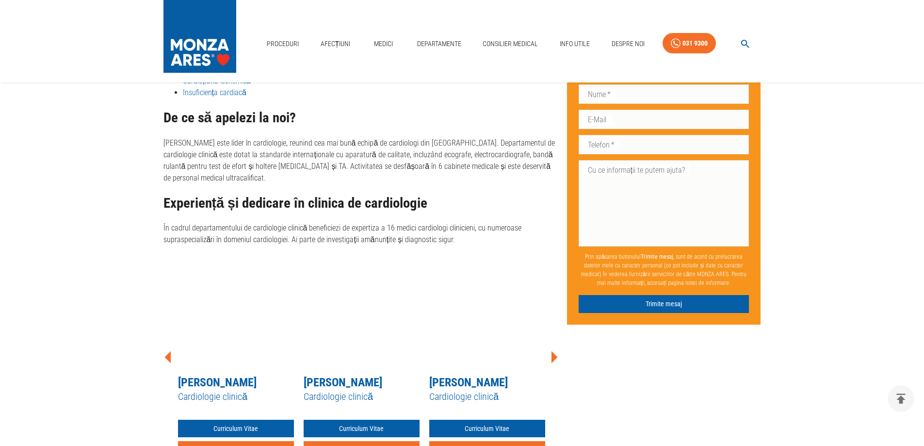
scroll to position [615, 0]
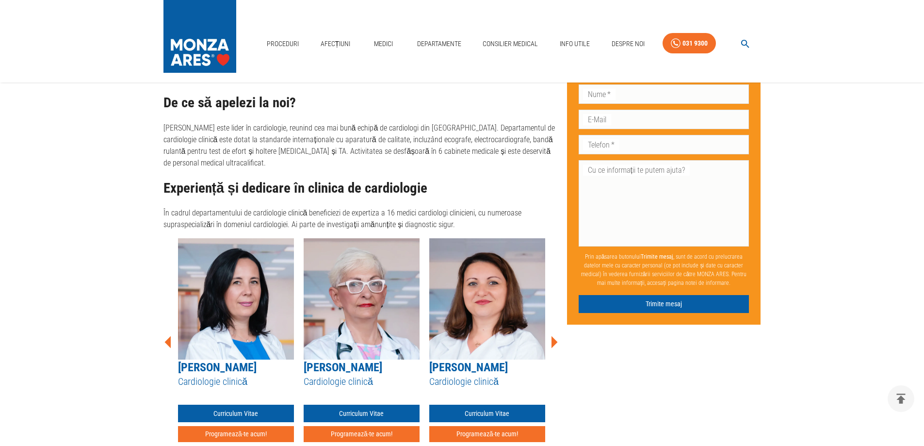
click at [555, 336] on icon at bounding box center [554, 342] width 6 height 12
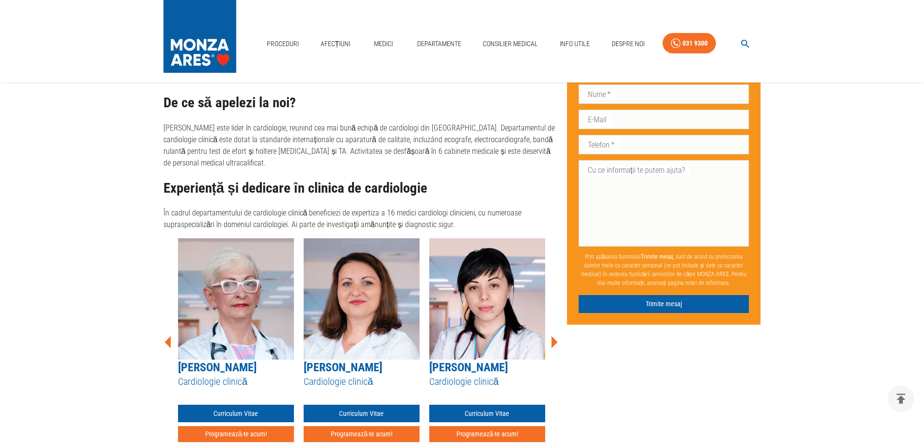
click at [555, 336] on icon at bounding box center [554, 342] width 6 height 12
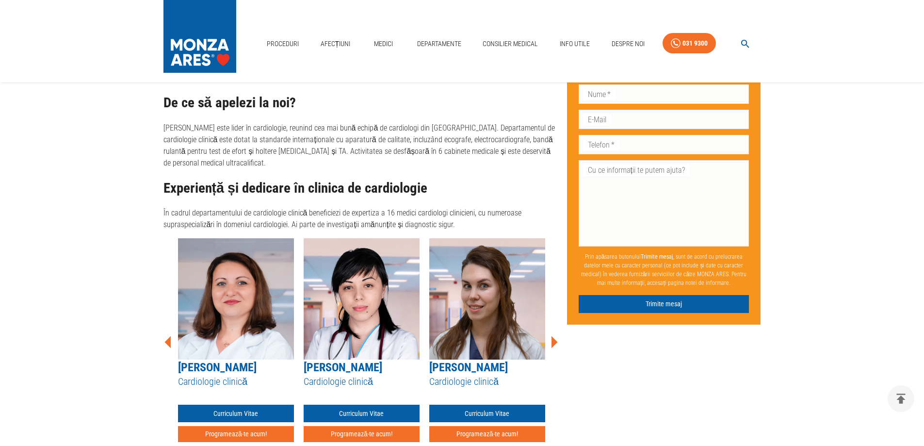
click at [555, 336] on icon at bounding box center [554, 342] width 6 height 12
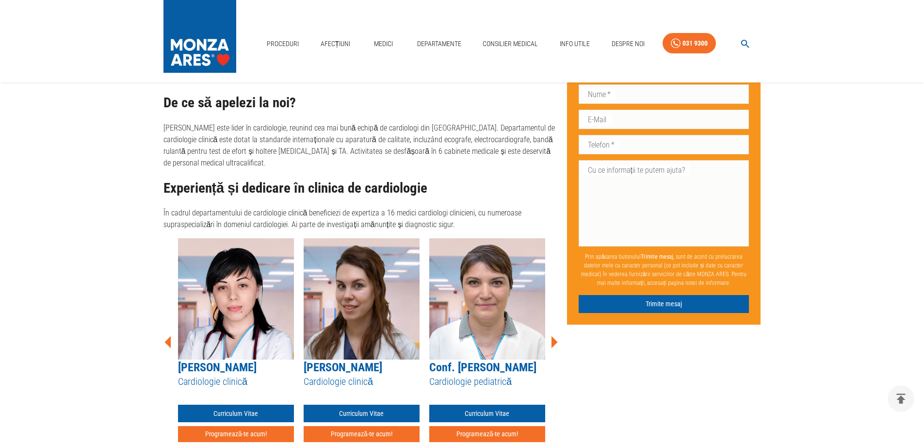
click at [555, 336] on icon at bounding box center [554, 342] width 6 height 12
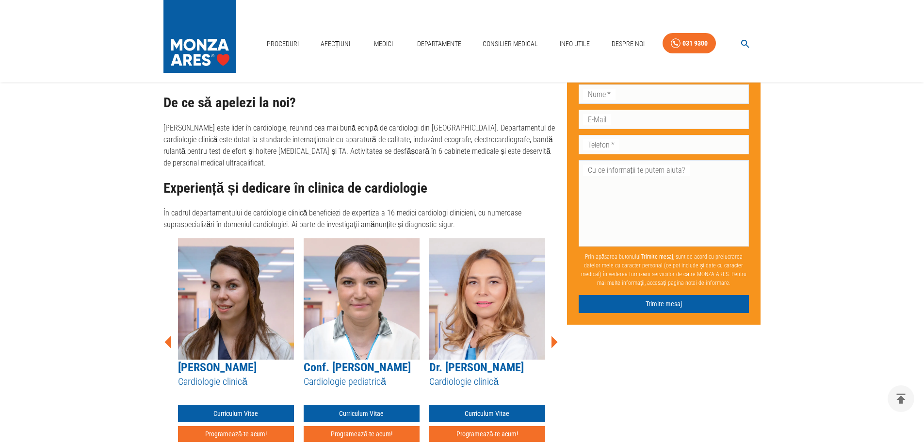
click at [555, 336] on icon at bounding box center [554, 342] width 6 height 12
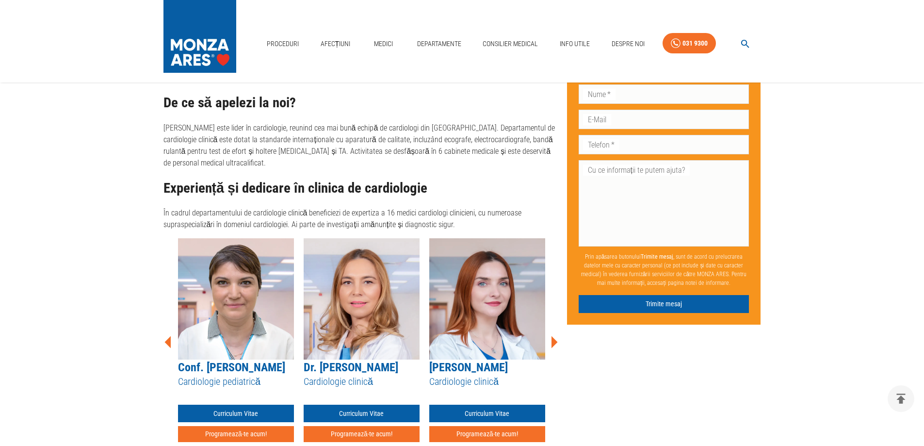
click at [555, 336] on icon at bounding box center [554, 342] width 6 height 12
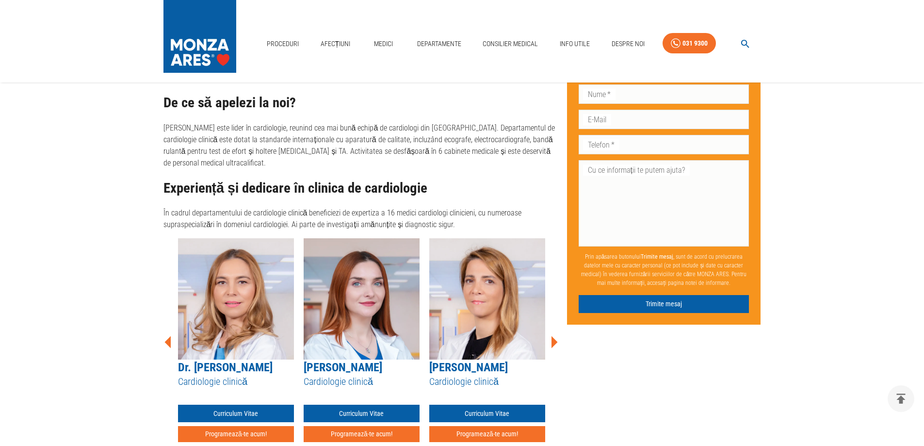
drag, startPoint x: 555, startPoint y: 327, endPoint x: 549, endPoint y: 337, distance: 10.9
click at [537, 337] on div "Dr. Claudia Nica Cardiologie clinică Curriculum Vitae Programează-te acum!" at bounding box center [487, 340] width 116 height 204
click at [551, 331] on icon at bounding box center [553, 341] width 29 height 29
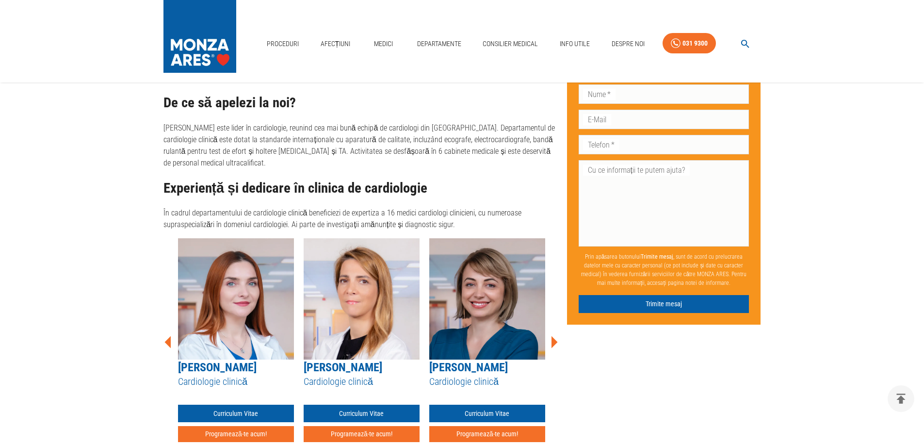
click at [554, 336] on icon at bounding box center [554, 342] width 6 height 12
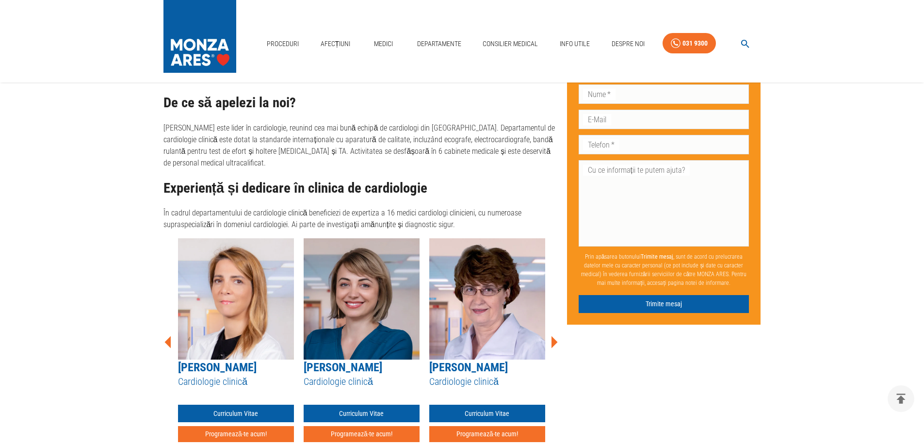
click at [554, 336] on icon at bounding box center [554, 342] width 6 height 12
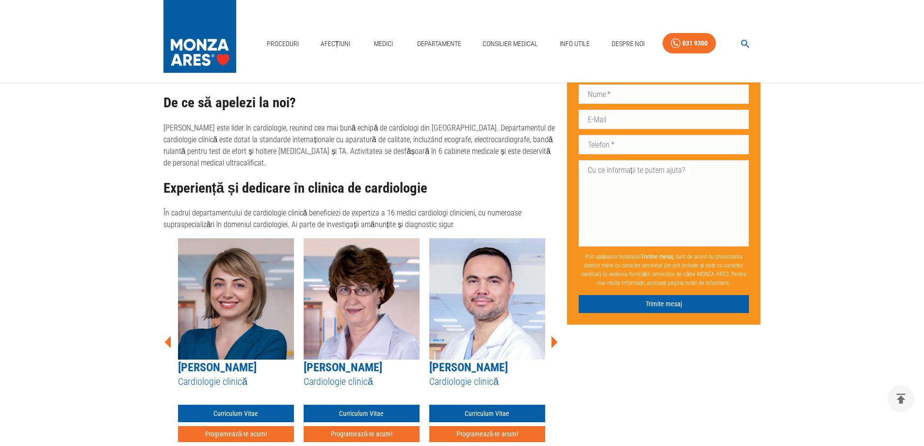
click at [554, 336] on icon at bounding box center [554, 342] width 6 height 12
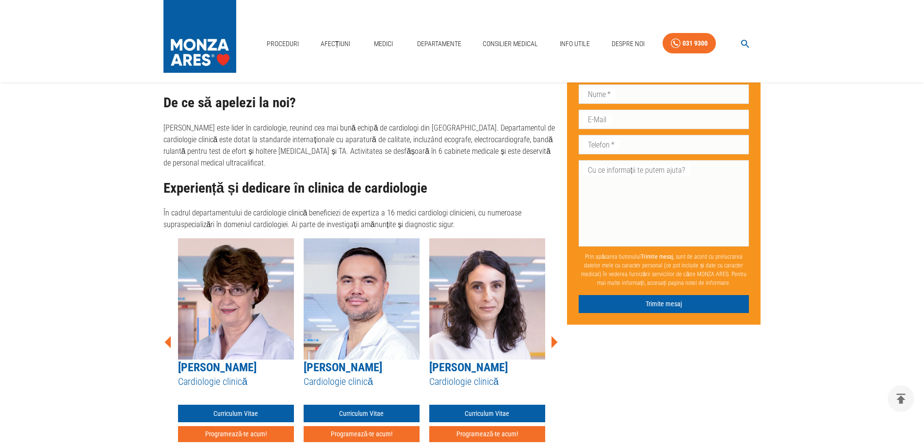
click at [554, 336] on icon at bounding box center [554, 342] width 6 height 12
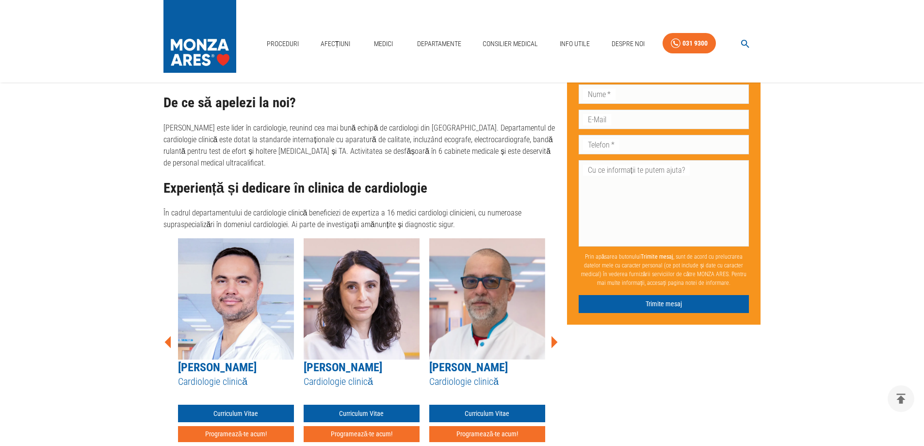
click at [554, 336] on icon at bounding box center [554, 342] width 6 height 12
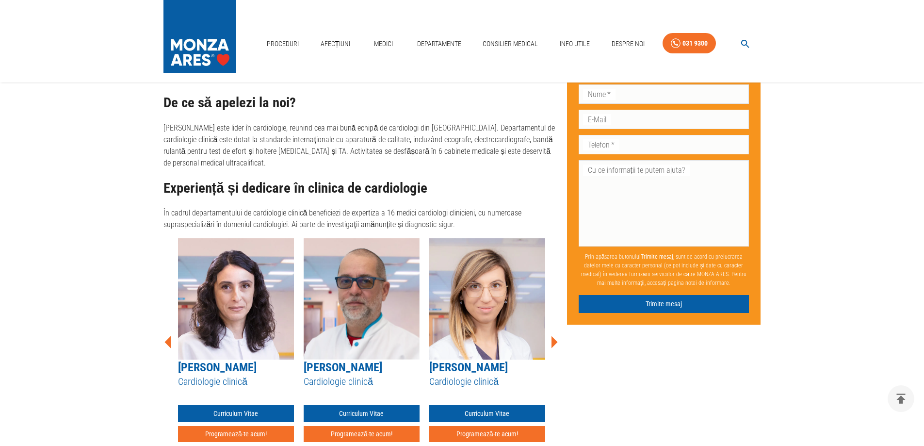
click at [554, 336] on icon at bounding box center [554, 342] width 6 height 12
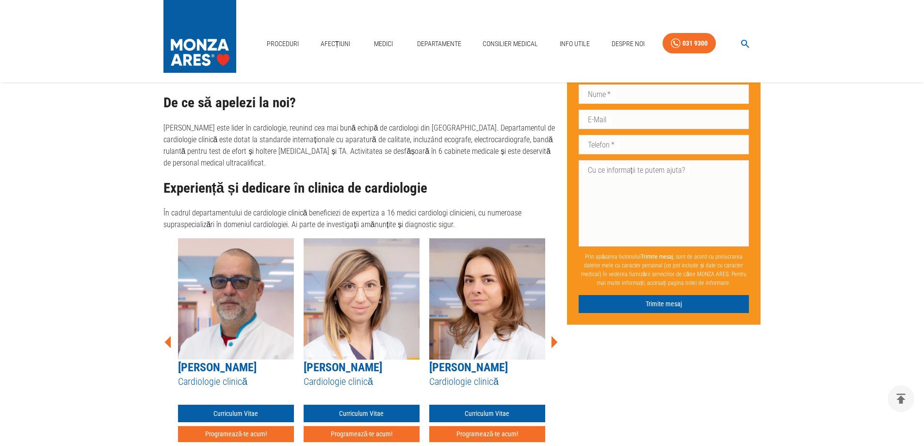
click at [554, 336] on icon at bounding box center [554, 342] width 6 height 12
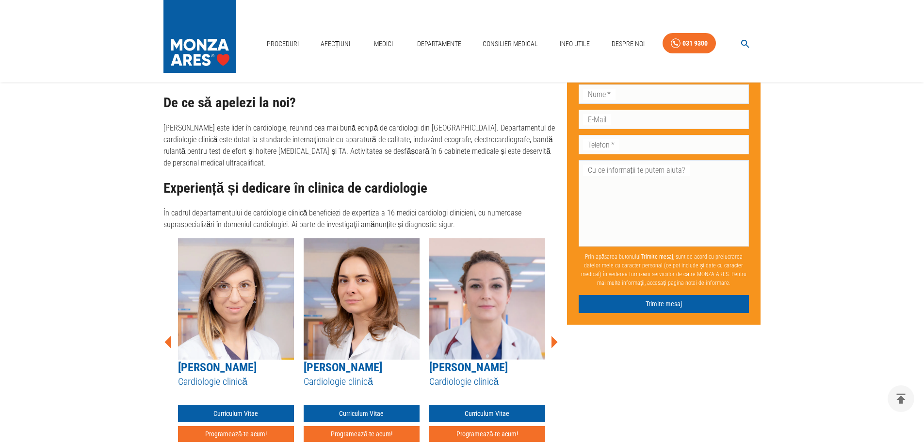
click at [554, 336] on icon at bounding box center [554, 342] width 6 height 12
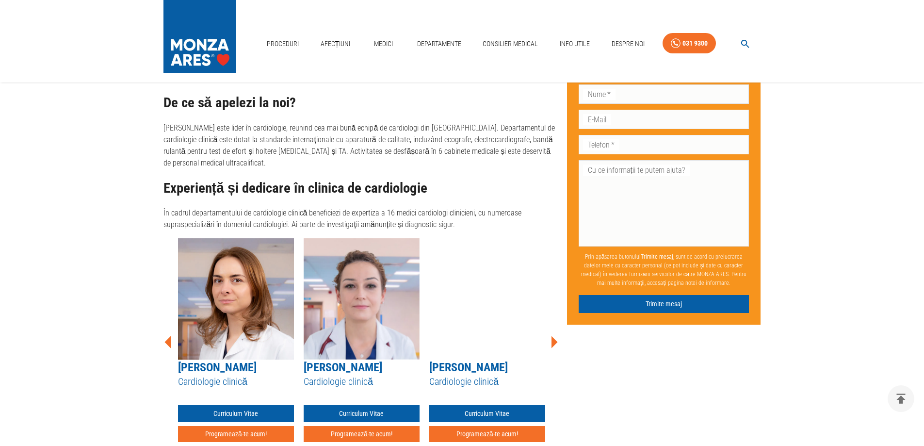
click at [554, 336] on icon at bounding box center [554, 342] width 6 height 12
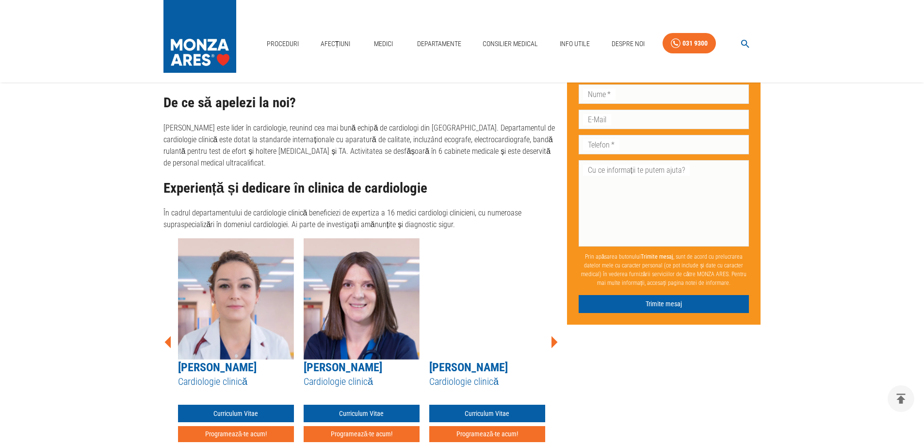
click at [554, 336] on icon at bounding box center [554, 342] width 6 height 12
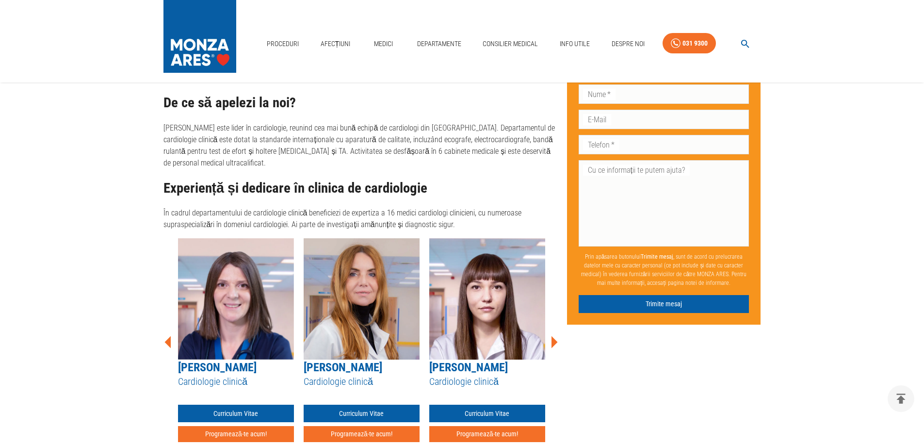
click at [554, 336] on icon at bounding box center [554, 342] width 6 height 12
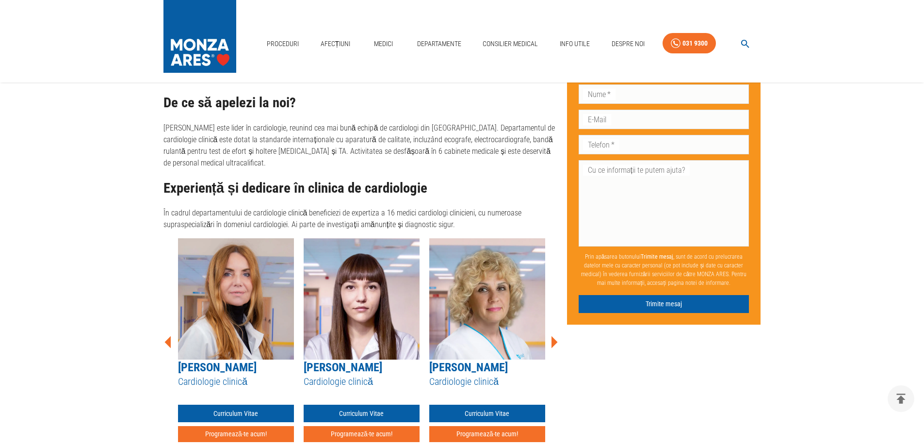
click at [554, 336] on icon at bounding box center [554, 342] width 6 height 12
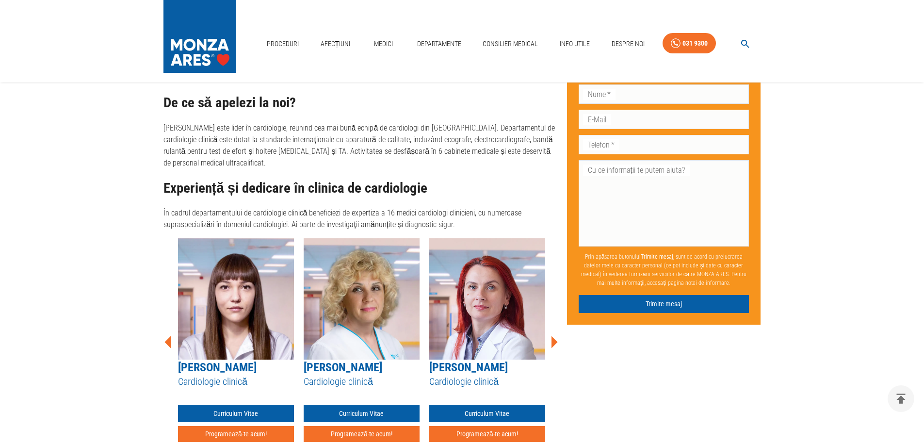
click at [554, 336] on icon at bounding box center [554, 342] width 6 height 12
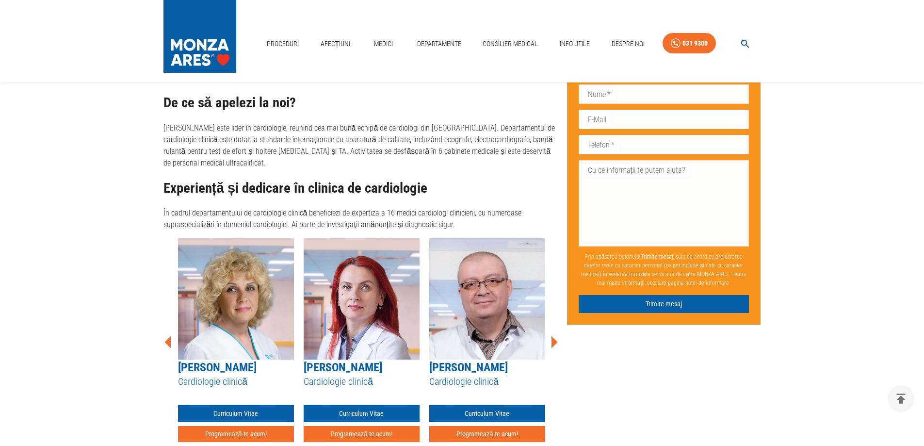
click at [554, 336] on icon at bounding box center [554, 342] width 6 height 12
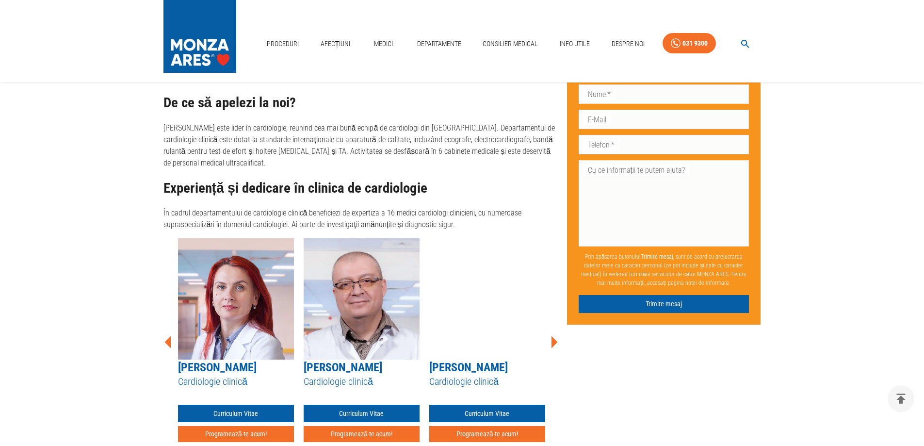
click at [554, 336] on icon at bounding box center [554, 342] width 6 height 12
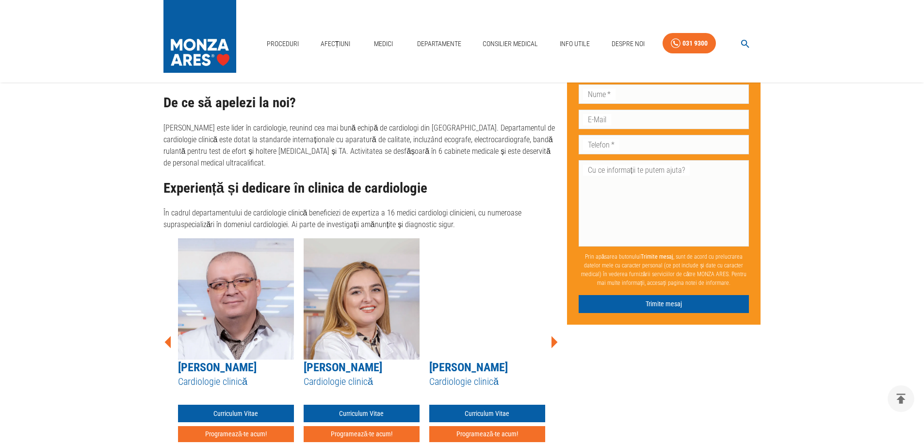
click at [554, 336] on icon at bounding box center [554, 342] width 6 height 12
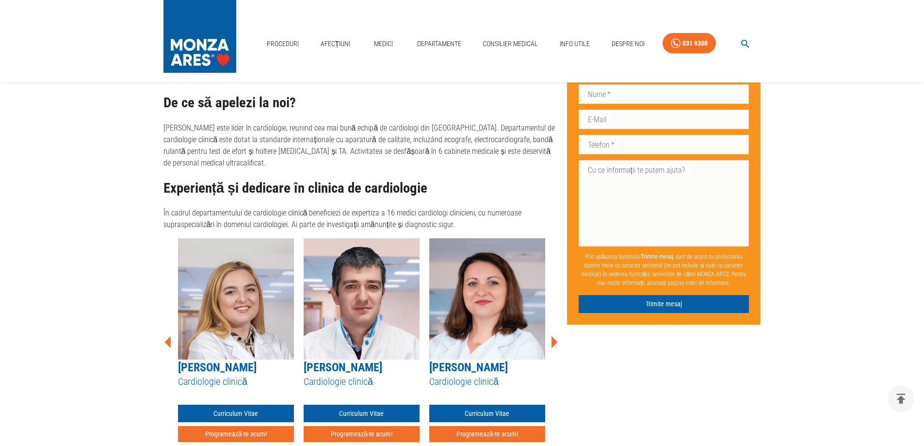
click at [554, 336] on icon at bounding box center [554, 342] width 6 height 12
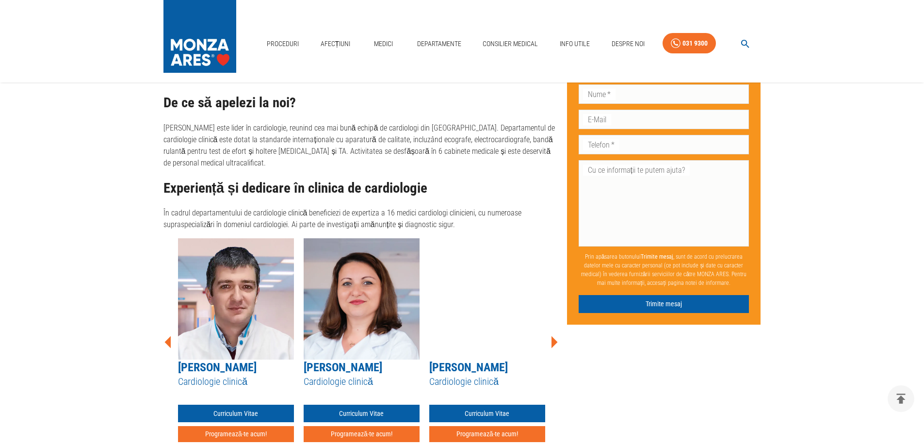
click at [554, 336] on icon at bounding box center [554, 342] width 6 height 12
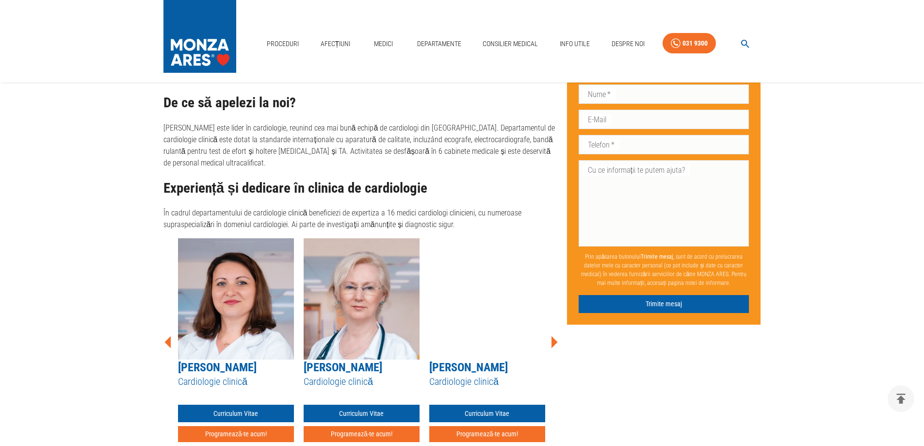
click at [554, 336] on icon at bounding box center [554, 342] width 6 height 12
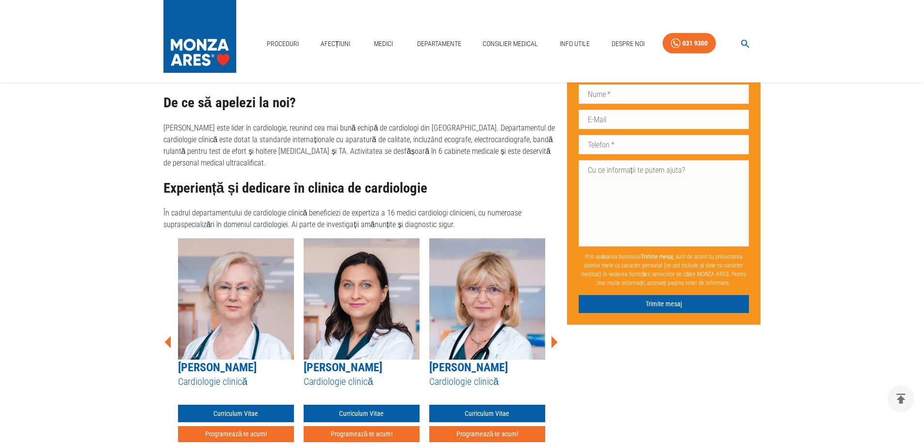
click at [554, 336] on icon at bounding box center [554, 342] width 6 height 12
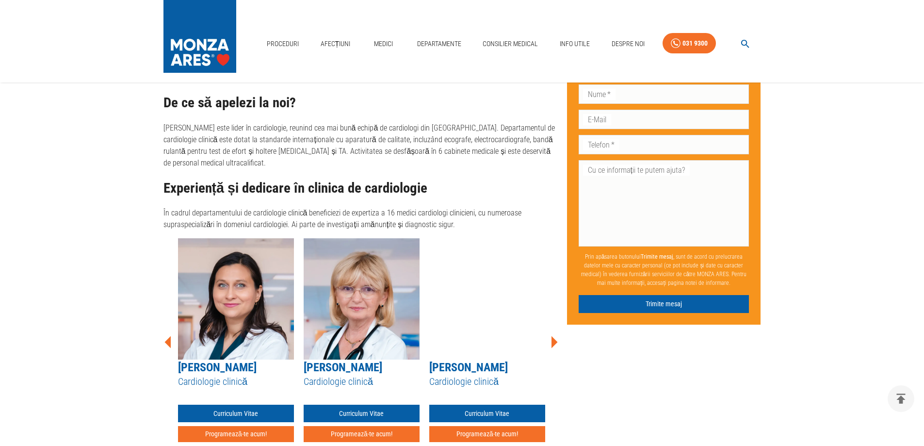
click at [554, 336] on icon at bounding box center [554, 342] width 6 height 12
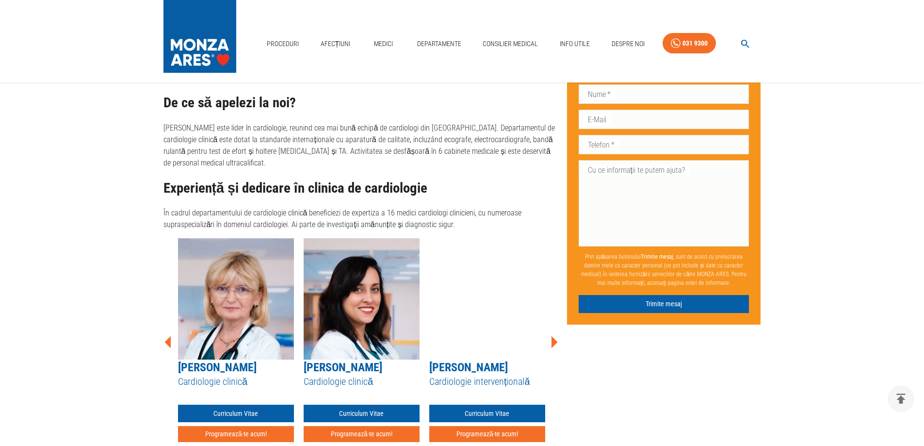
click at [554, 336] on icon at bounding box center [554, 342] width 6 height 12
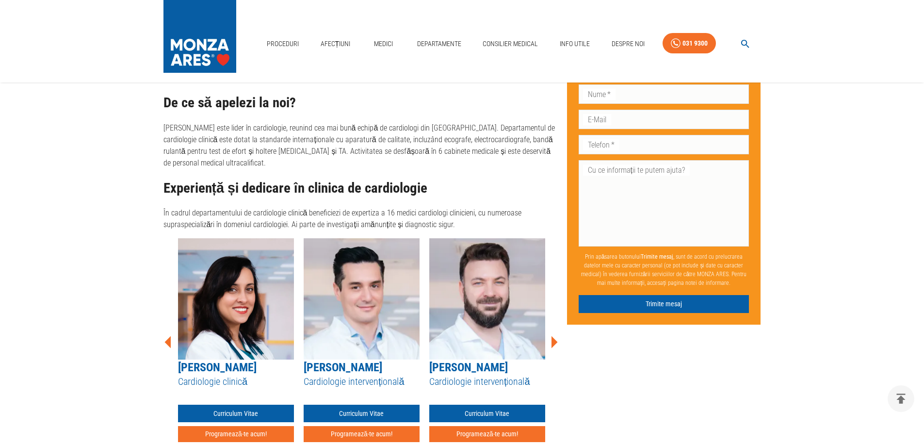
click at [554, 336] on icon at bounding box center [554, 342] width 6 height 12
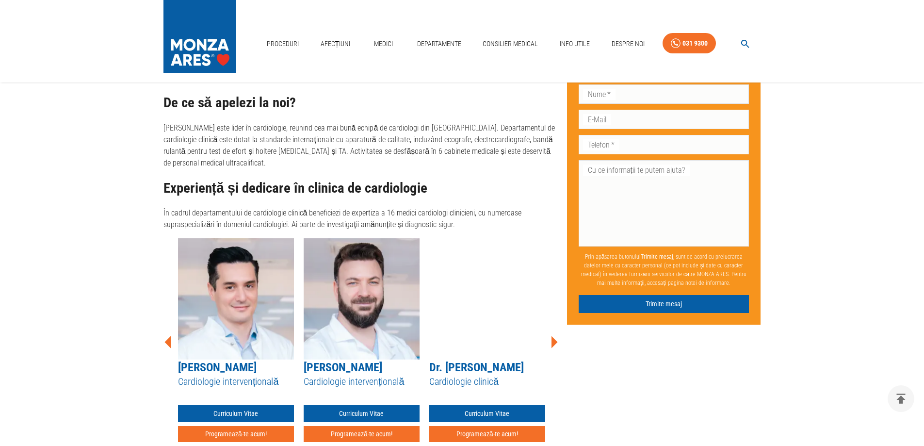
click at [554, 336] on icon at bounding box center [554, 342] width 6 height 12
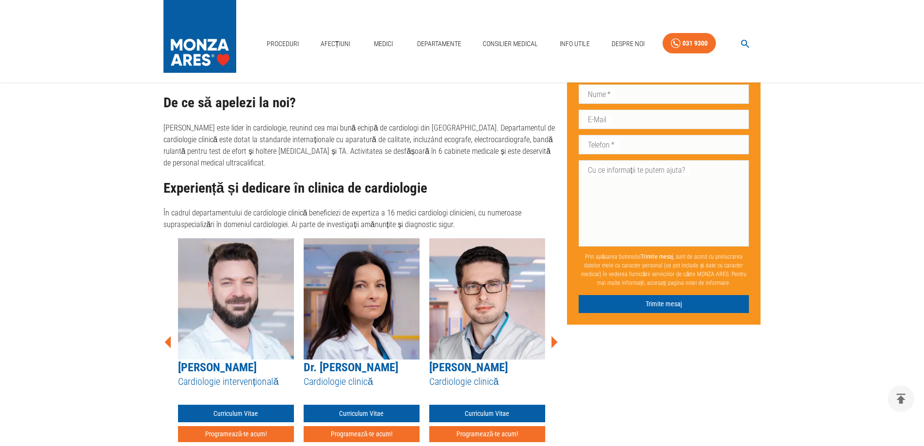
click at [554, 336] on icon at bounding box center [554, 342] width 6 height 12
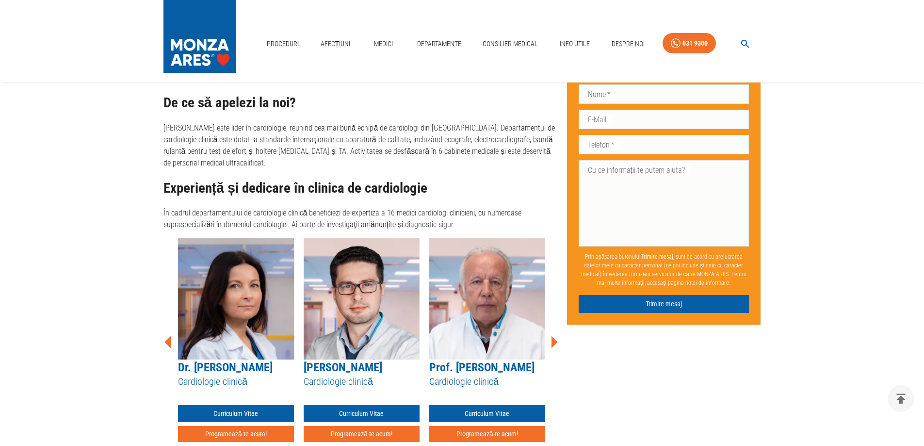
click at [554, 336] on icon at bounding box center [554, 342] width 6 height 12
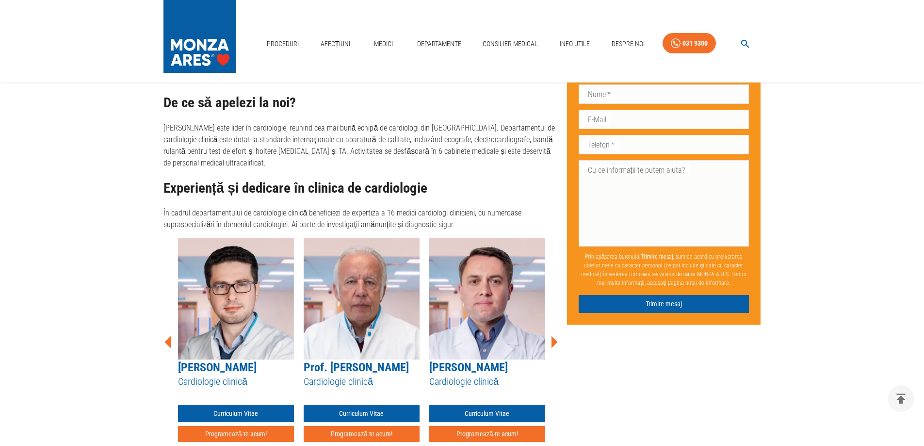
click at [554, 336] on icon at bounding box center [554, 342] width 6 height 12
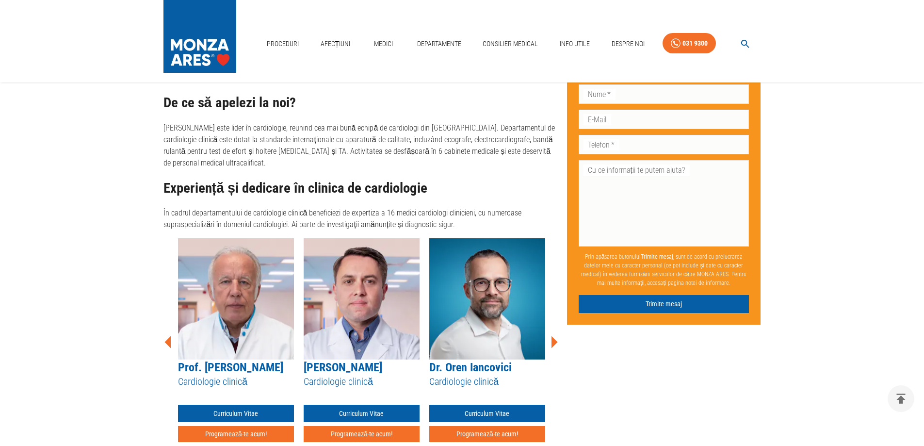
click at [554, 336] on icon at bounding box center [554, 342] width 6 height 12
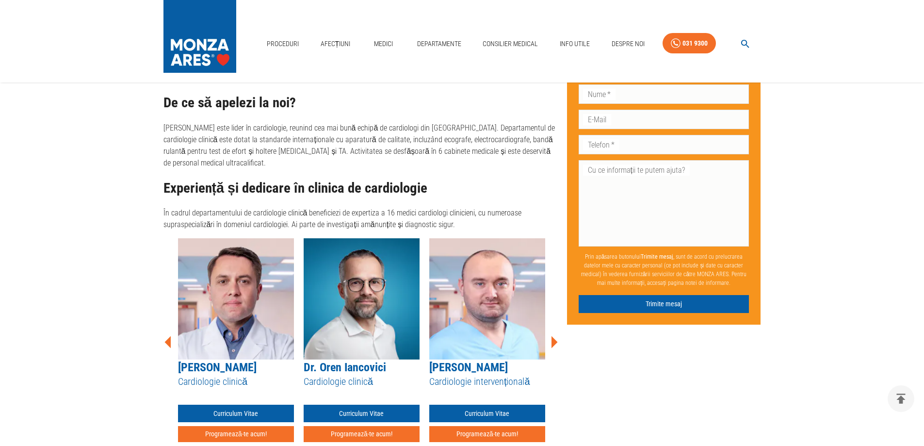
click at [554, 336] on icon at bounding box center [554, 342] width 6 height 12
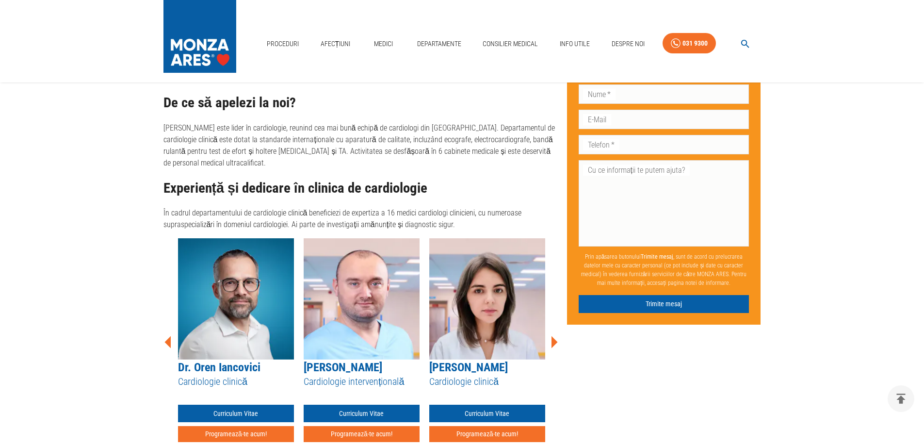
click at [554, 336] on icon at bounding box center [554, 342] width 6 height 12
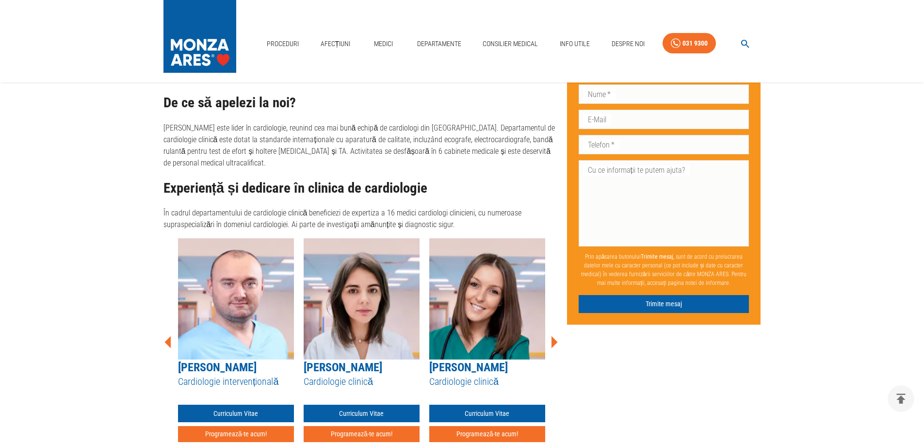
click at [554, 336] on icon at bounding box center [554, 342] width 6 height 12
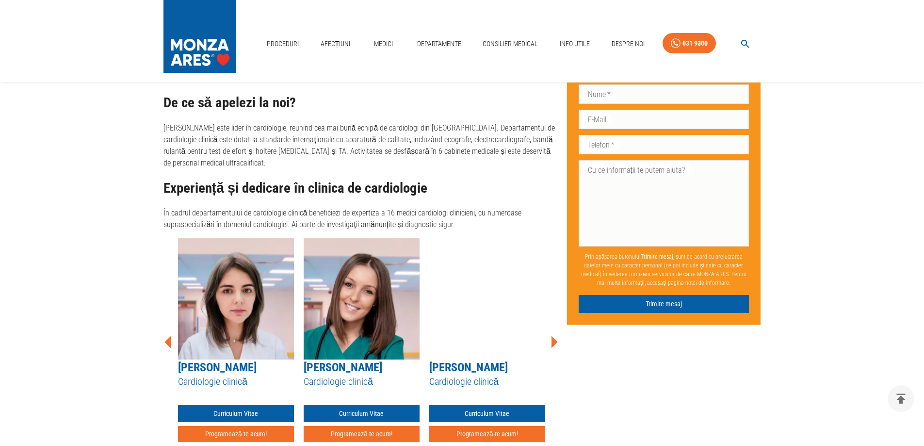
click at [554, 336] on icon at bounding box center [554, 342] width 6 height 12
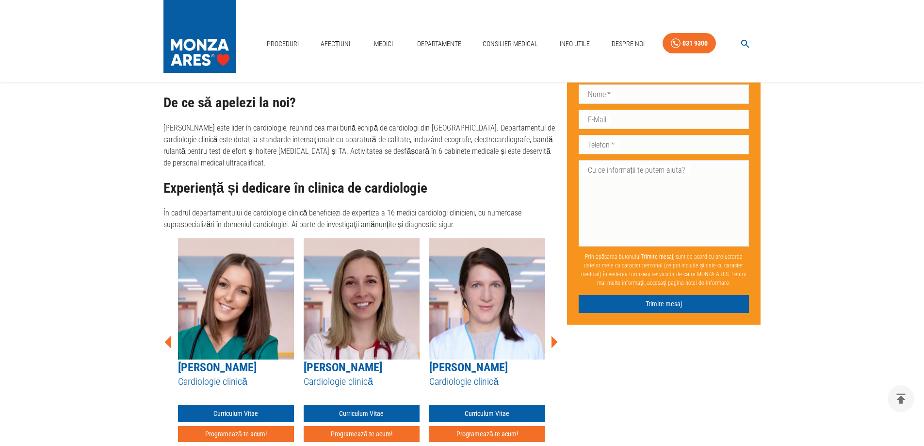
click at [554, 336] on icon at bounding box center [554, 342] width 6 height 12
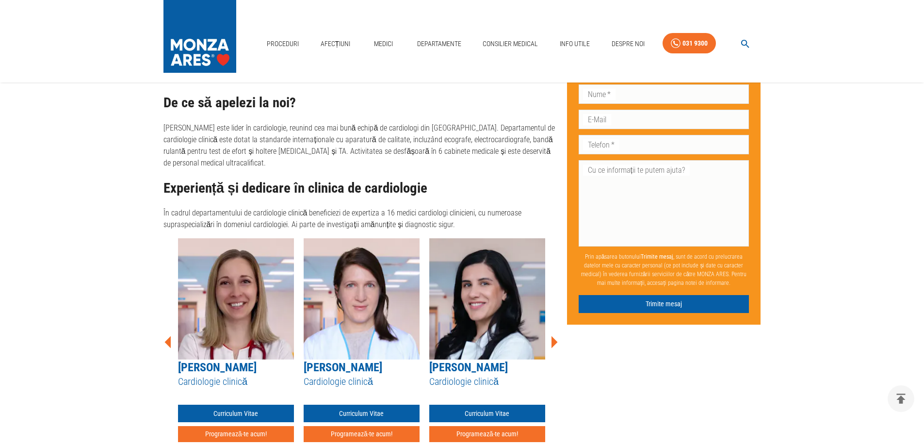
click at [554, 336] on icon at bounding box center [554, 342] width 6 height 12
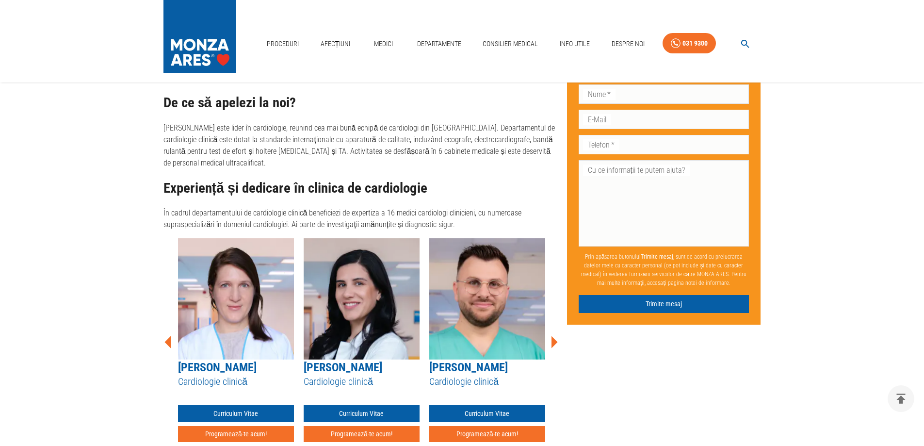
click at [554, 336] on icon at bounding box center [554, 342] width 6 height 12
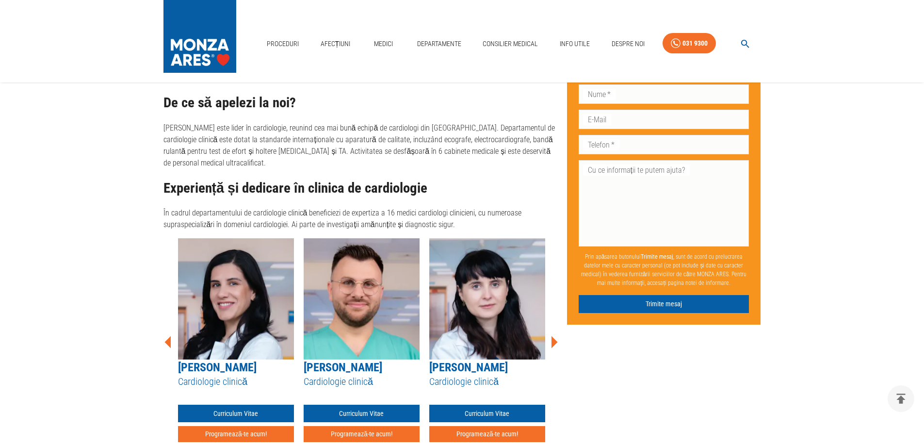
click at [554, 336] on icon at bounding box center [554, 342] width 6 height 12
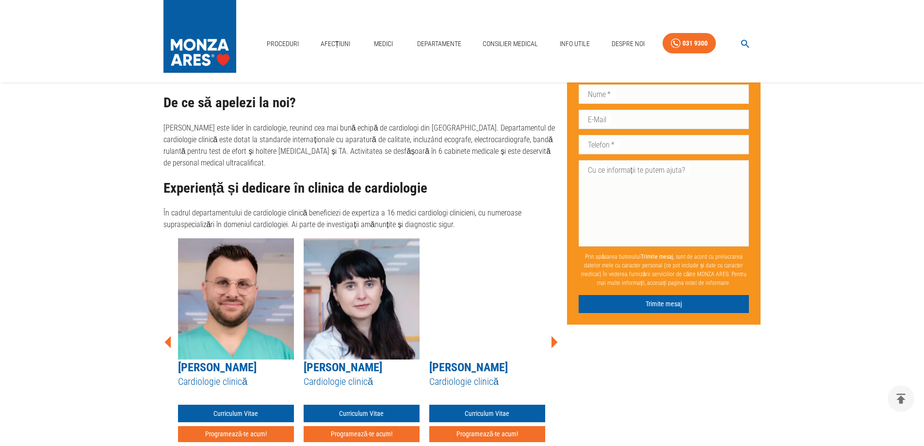
click at [554, 336] on icon at bounding box center [554, 342] width 6 height 12
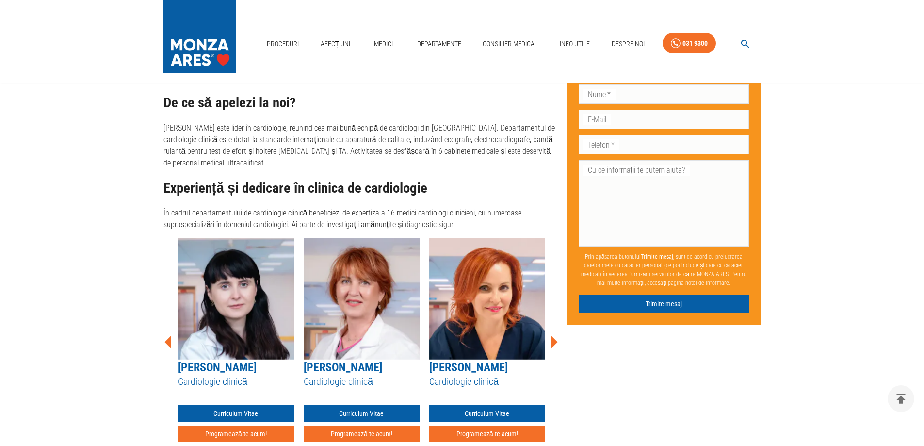
click at [554, 336] on icon at bounding box center [554, 342] width 6 height 12
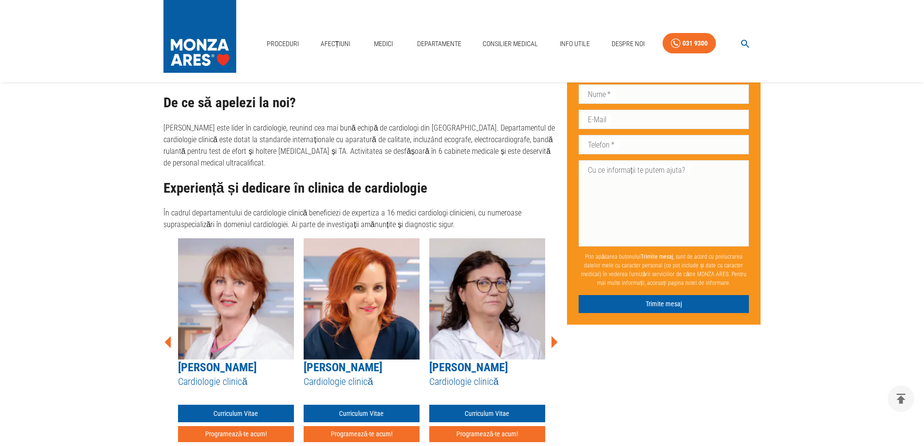
click at [554, 336] on icon at bounding box center [554, 342] width 6 height 12
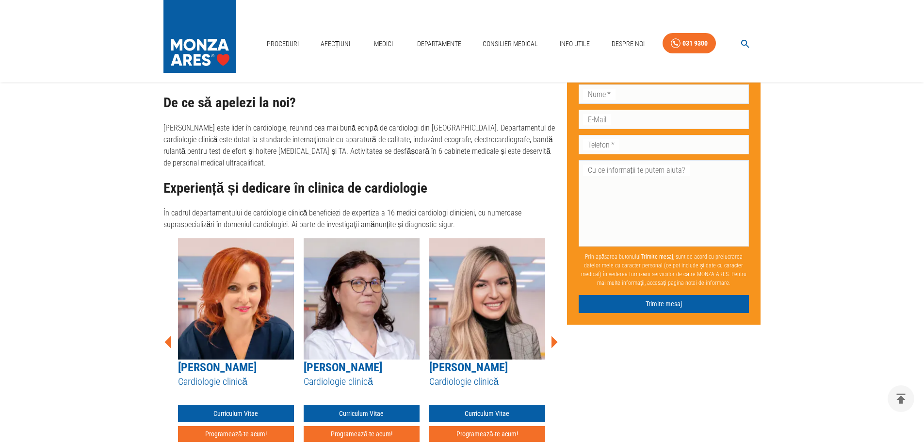
click at [554, 336] on icon at bounding box center [554, 342] width 6 height 12
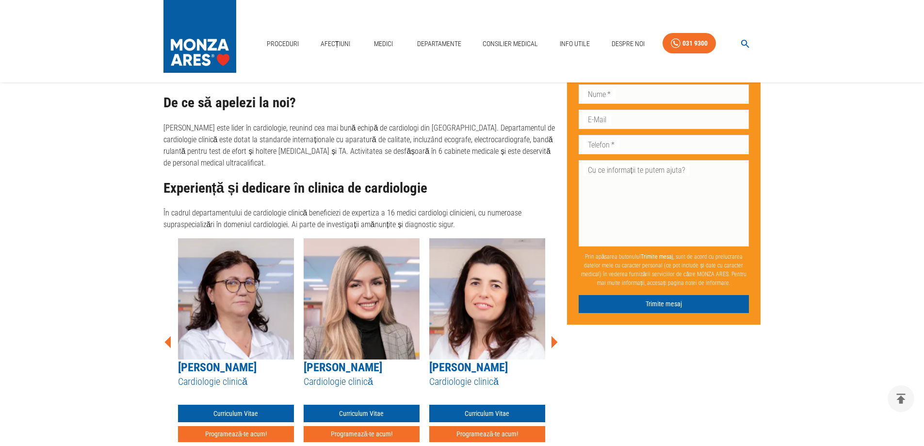
click at [554, 336] on icon at bounding box center [554, 342] width 6 height 12
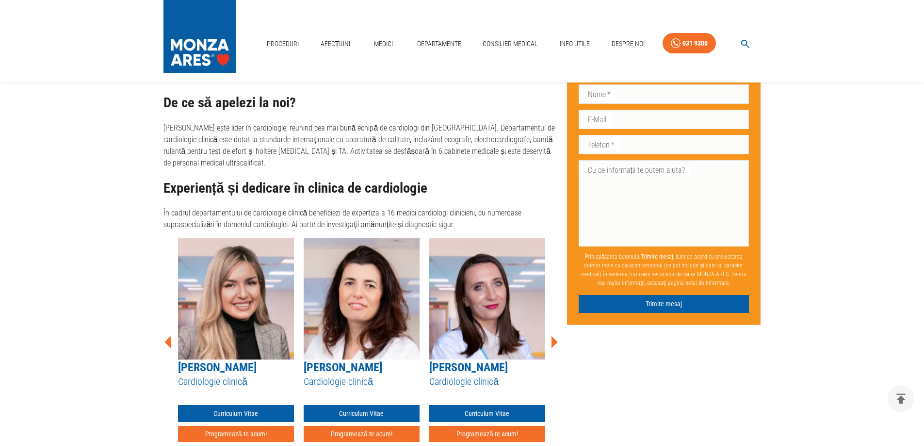
click at [554, 336] on icon at bounding box center [554, 342] width 6 height 12
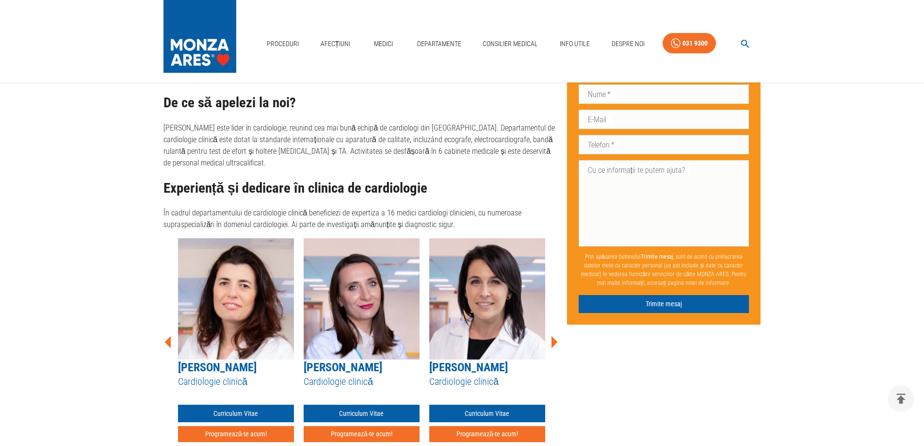
click at [554, 336] on icon at bounding box center [554, 342] width 6 height 12
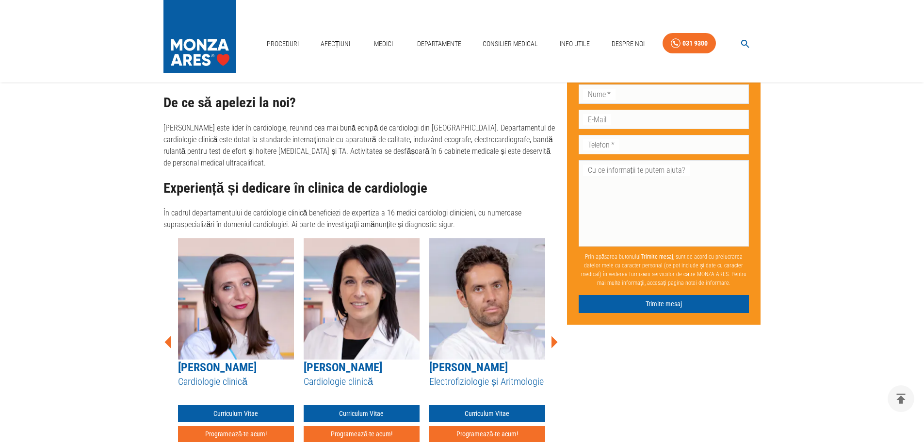
click at [554, 336] on icon at bounding box center [554, 342] width 6 height 12
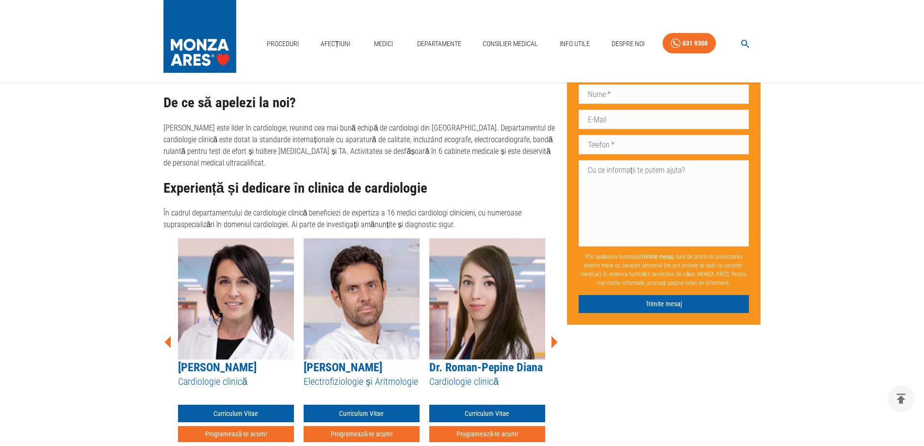
click at [554, 336] on icon at bounding box center [554, 342] width 6 height 12
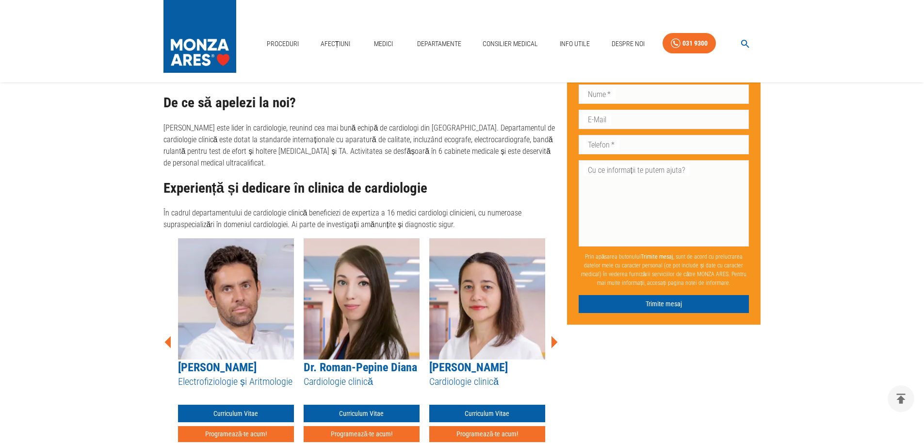
click at [554, 336] on icon at bounding box center [554, 342] width 6 height 12
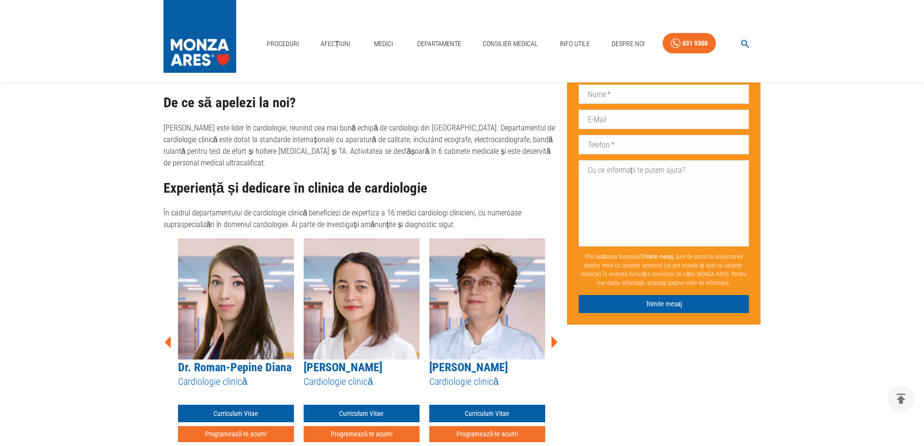
click at [554, 336] on icon at bounding box center [554, 342] width 6 height 12
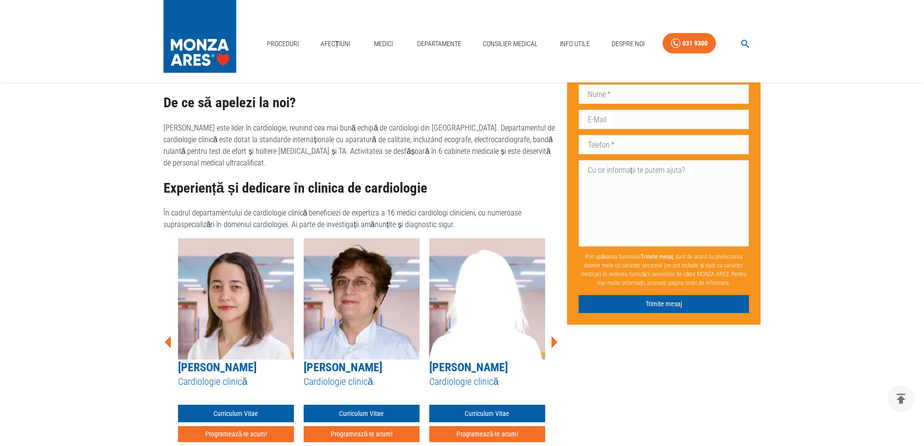
click at [554, 336] on icon at bounding box center [554, 342] width 6 height 12
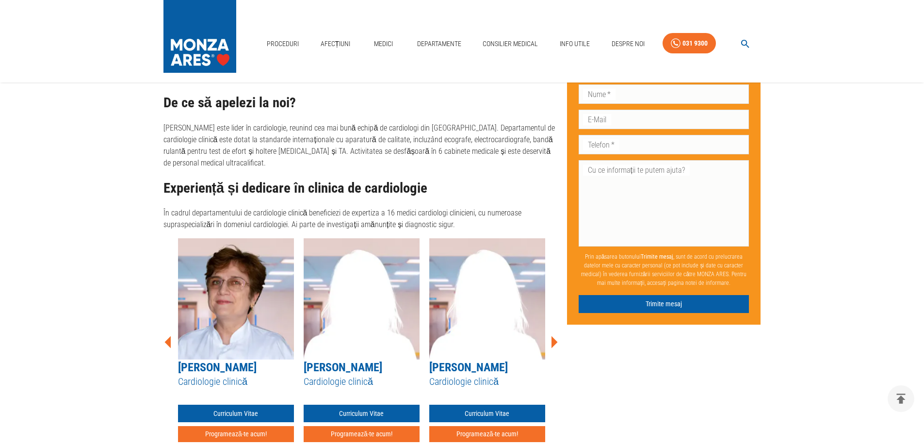
click at [554, 336] on icon at bounding box center [554, 342] width 6 height 12
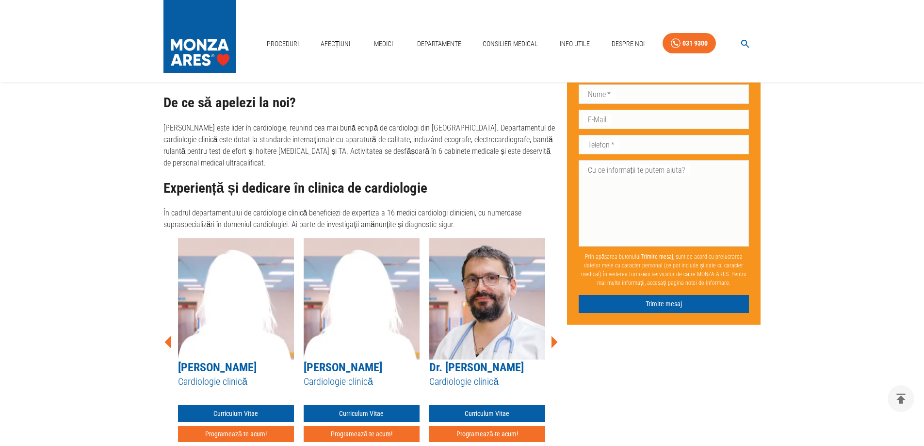
click at [554, 336] on icon at bounding box center [554, 342] width 6 height 12
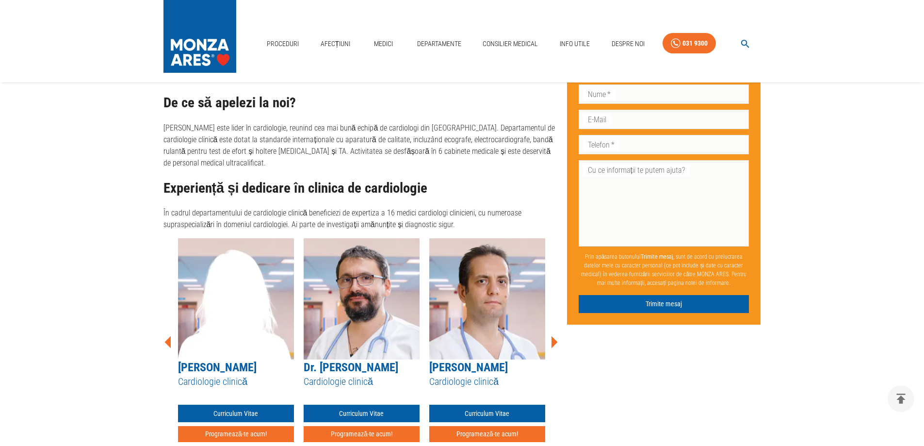
click at [554, 336] on icon at bounding box center [554, 342] width 6 height 12
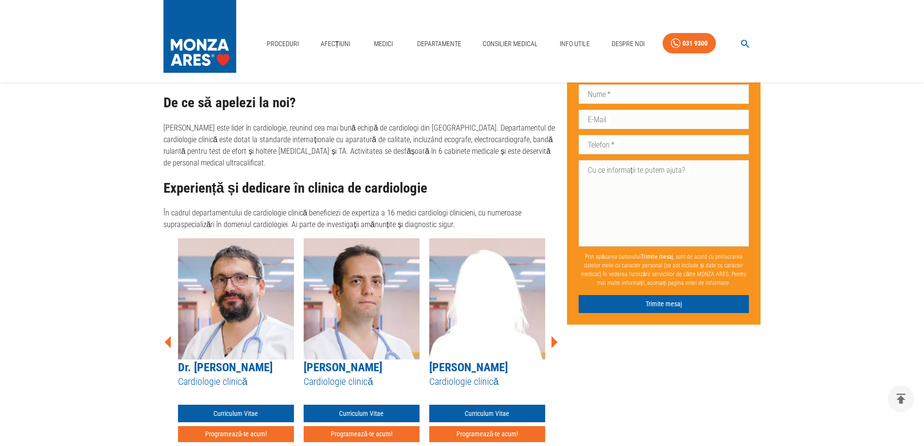
click at [554, 336] on icon at bounding box center [554, 342] width 6 height 12
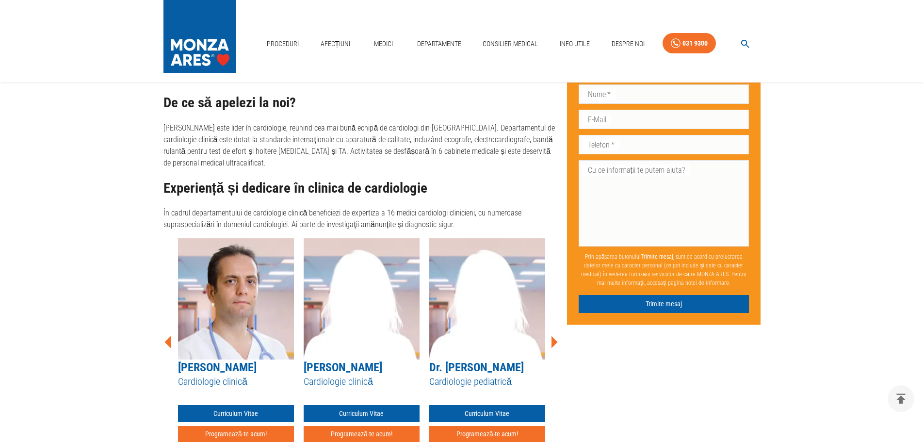
click at [554, 336] on icon at bounding box center [554, 342] width 6 height 12
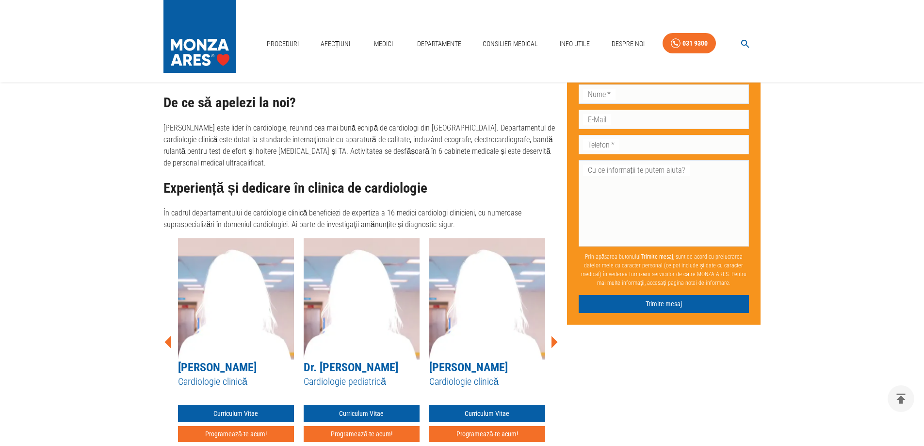
click at [554, 336] on icon at bounding box center [554, 342] width 6 height 12
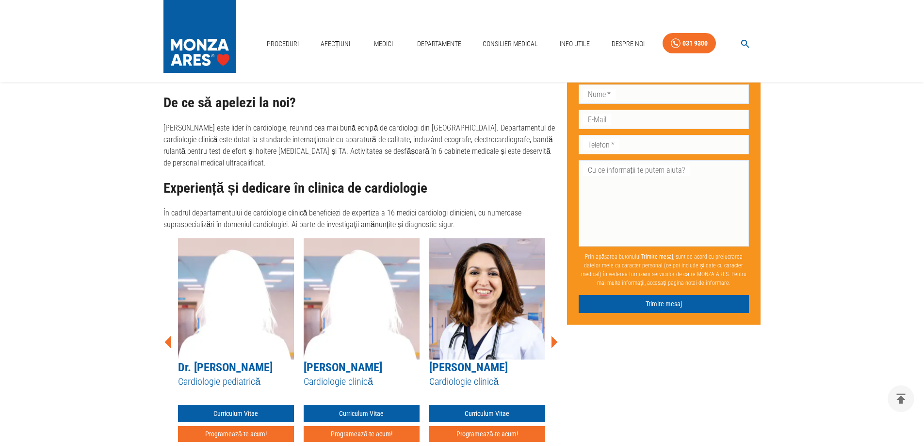
click at [554, 336] on icon at bounding box center [554, 342] width 6 height 12
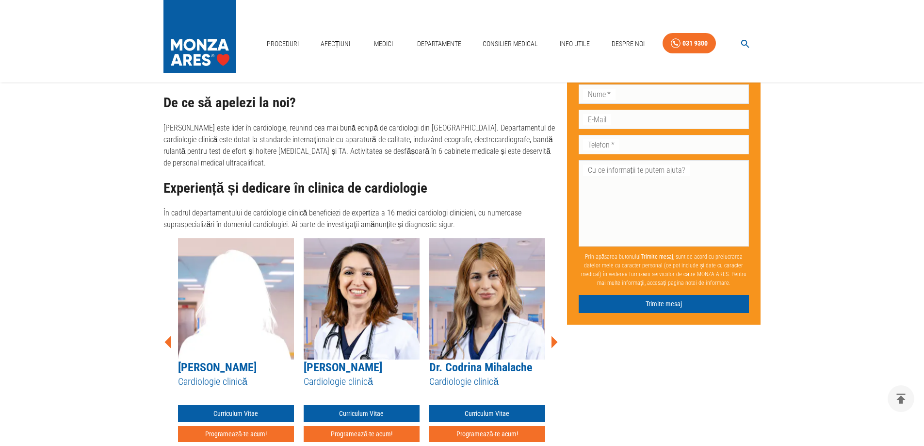
click at [554, 336] on icon at bounding box center [554, 342] width 6 height 12
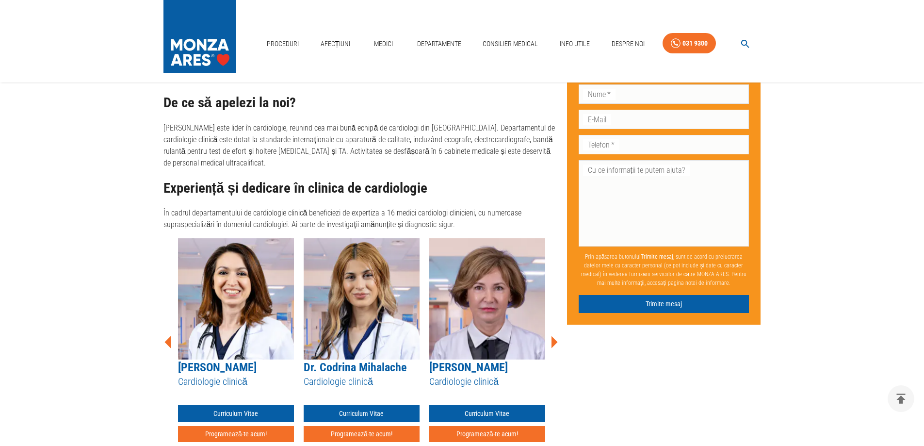
click at [554, 336] on icon at bounding box center [554, 342] width 6 height 12
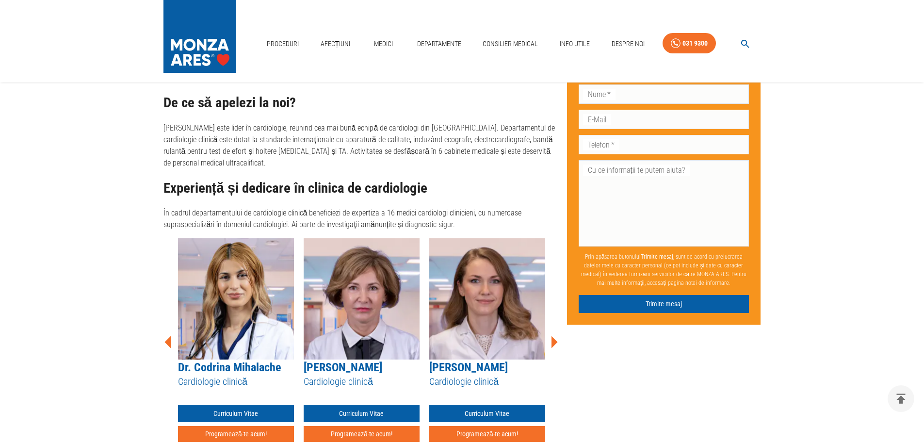
click at [554, 336] on icon at bounding box center [554, 342] width 6 height 12
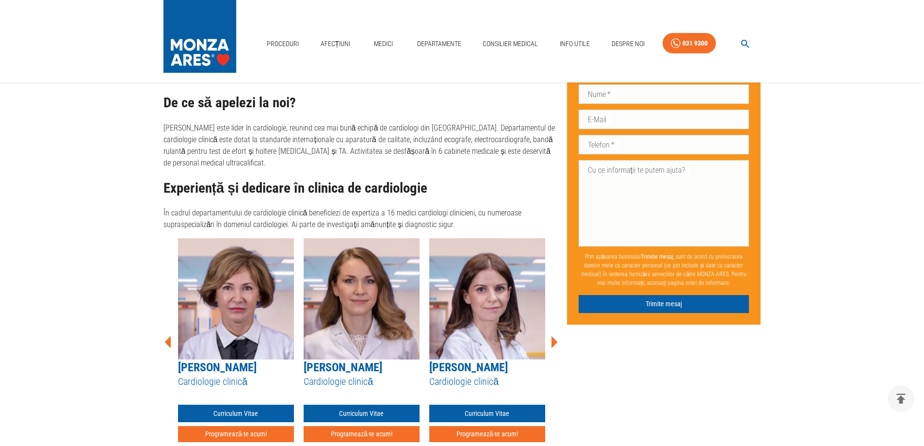
click at [554, 336] on icon at bounding box center [554, 342] width 6 height 12
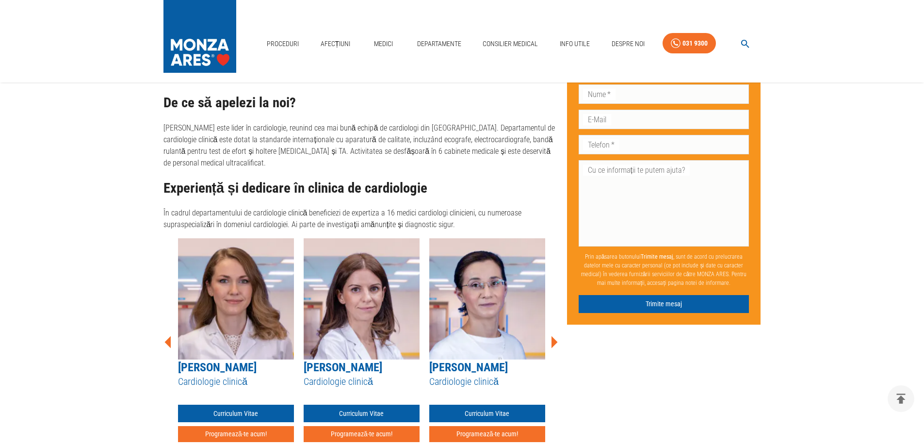
click at [554, 336] on icon at bounding box center [554, 342] width 6 height 12
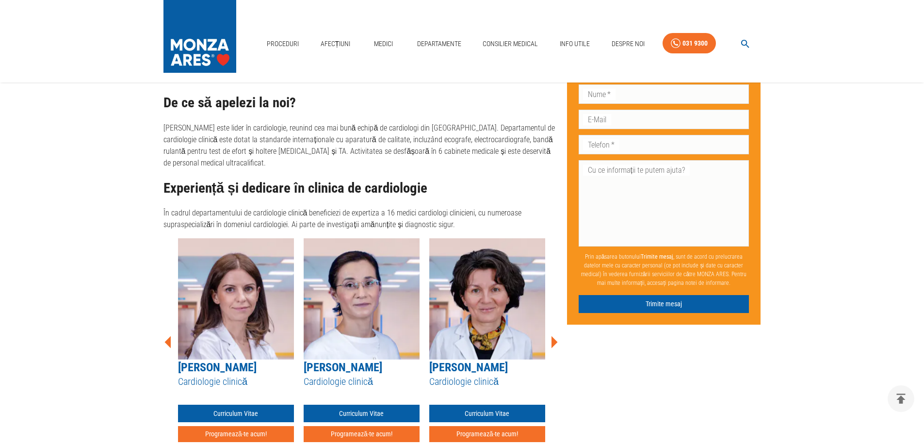
click at [554, 336] on icon at bounding box center [554, 342] width 6 height 12
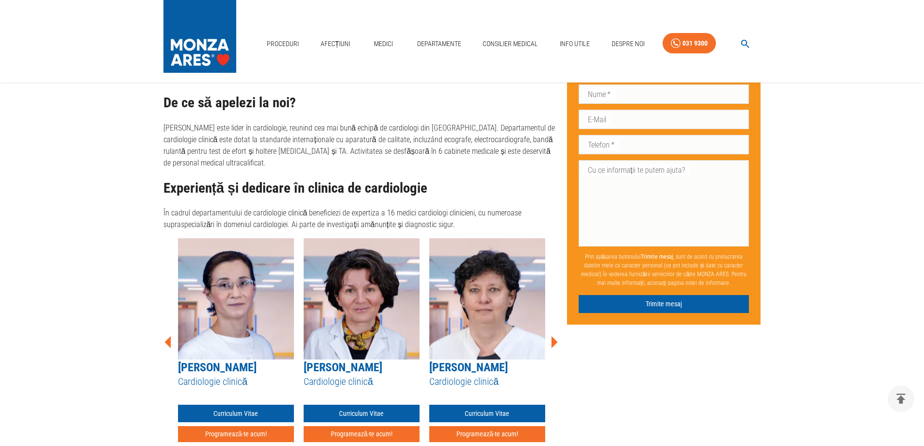
click at [554, 336] on icon at bounding box center [554, 342] width 6 height 12
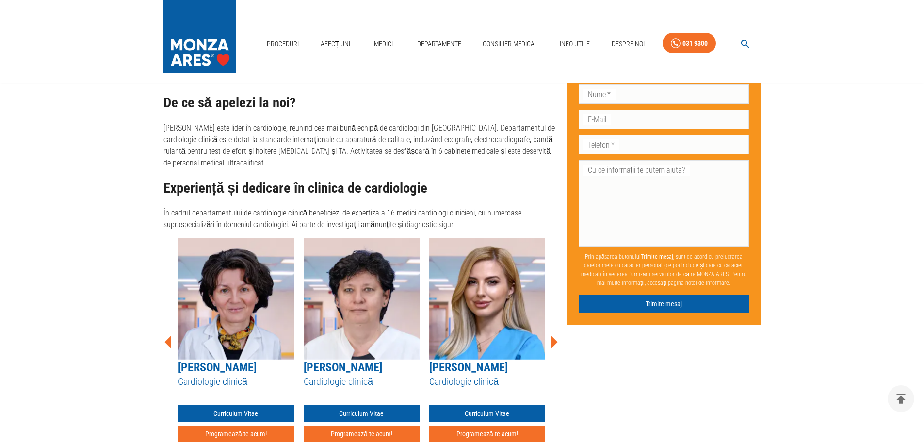
click at [554, 336] on icon at bounding box center [554, 342] width 6 height 12
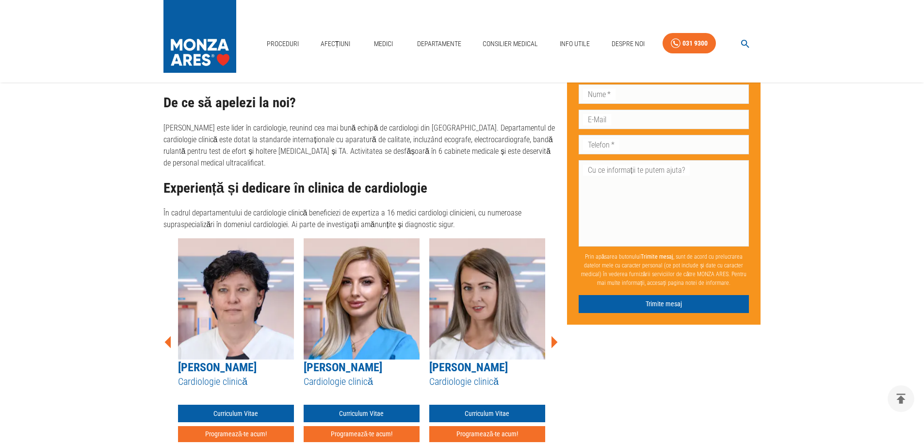
click at [554, 336] on icon at bounding box center [554, 342] width 6 height 12
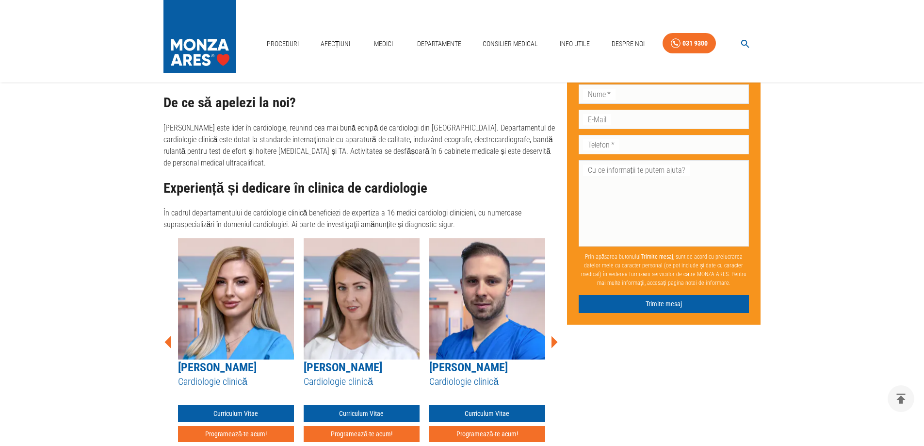
click at [554, 336] on icon at bounding box center [554, 342] width 6 height 12
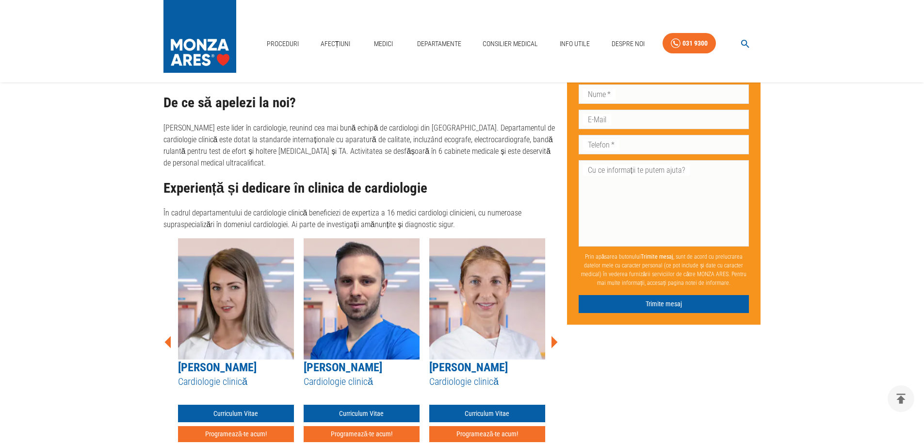
click at [554, 336] on icon at bounding box center [554, 342] width 6 height 12
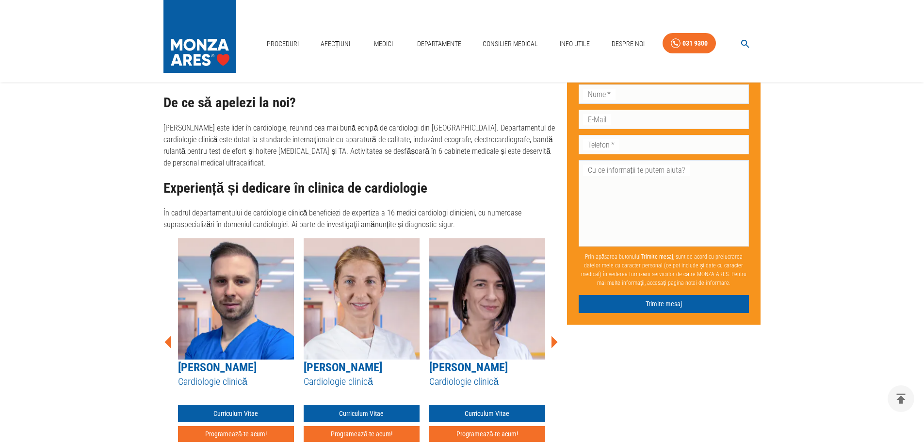
click at [554, 336] on icon at bounding box center [554, 342] width 6 height 12
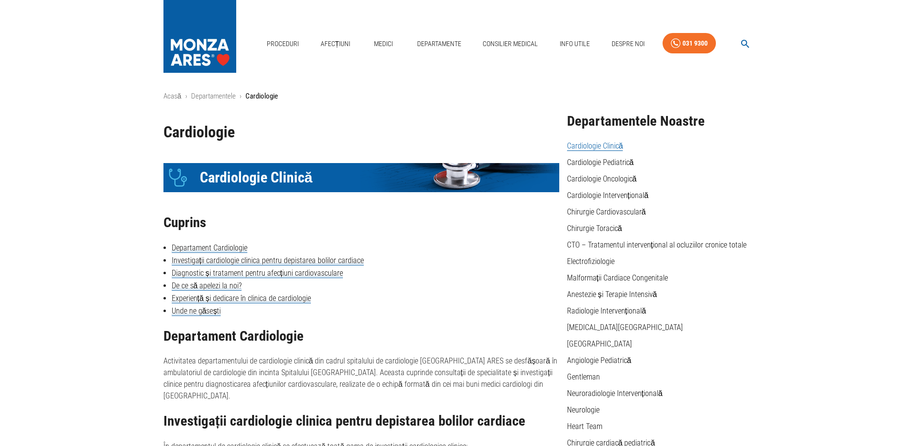
scroll to position [0, 0]
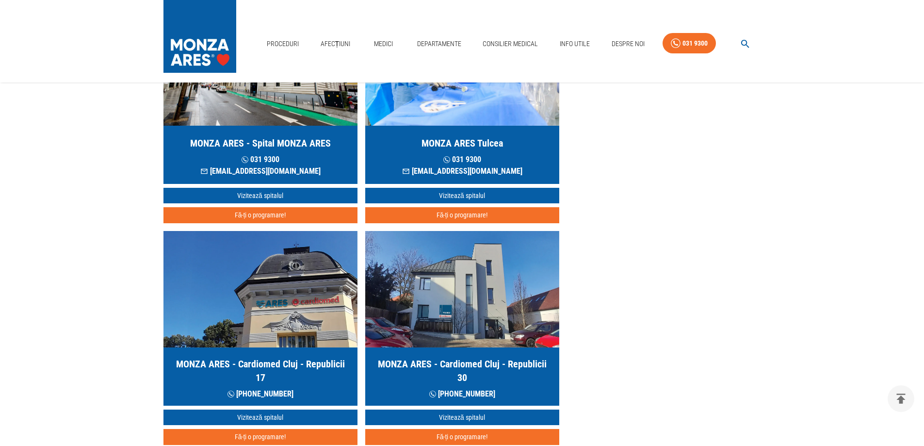
scroll to position [388, 0]
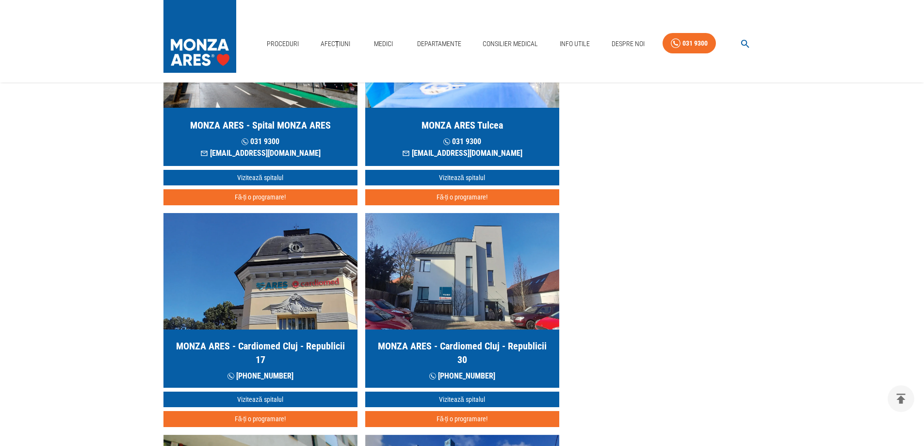
click at [279, 287] on img "button" at bounding box center [260, 271] width 194 height 116
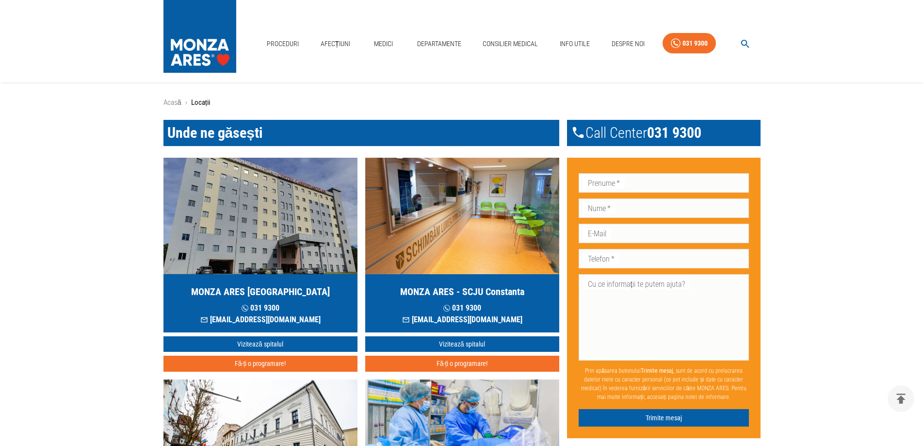
scroll to position [388, 0]
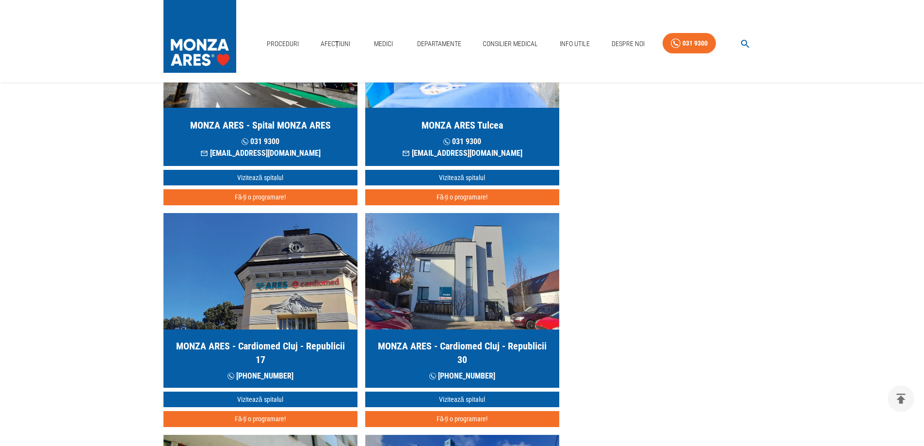
click at [485, 278] on img "button" at bounding box center [462, 271] width 194 height 116
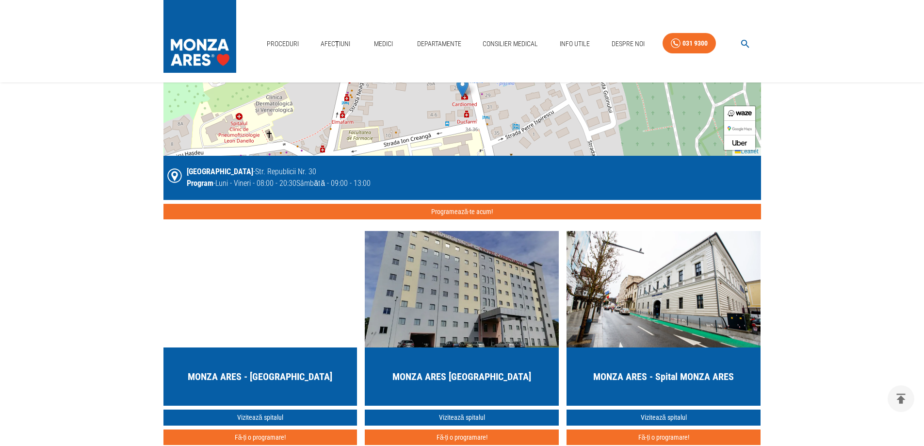
scroll to position [727, 0]
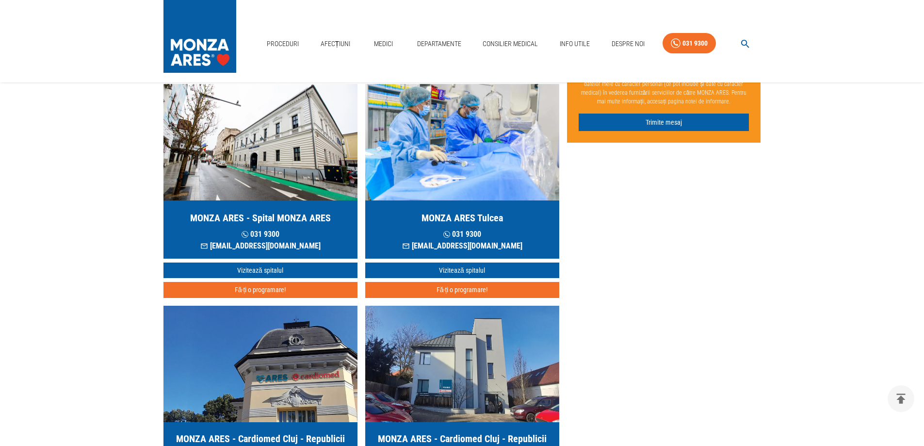
scroll to position [194, 0]
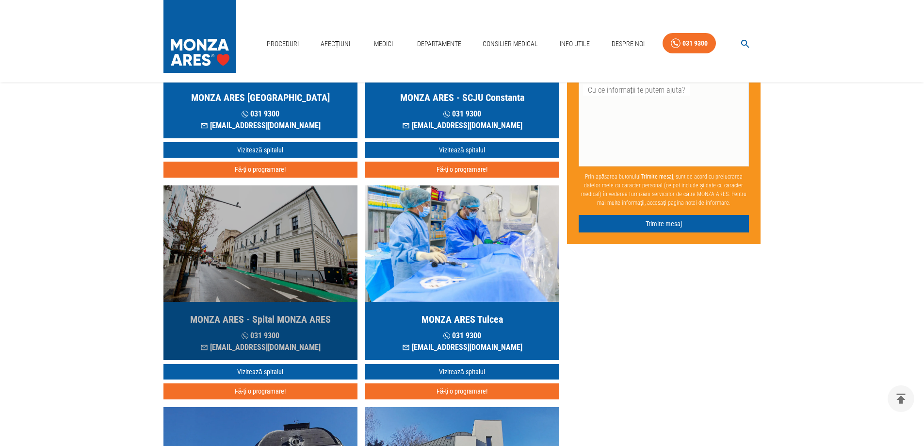
click at [295, 230] on img "button" at bounding box center [260, 243] width 194 height 116
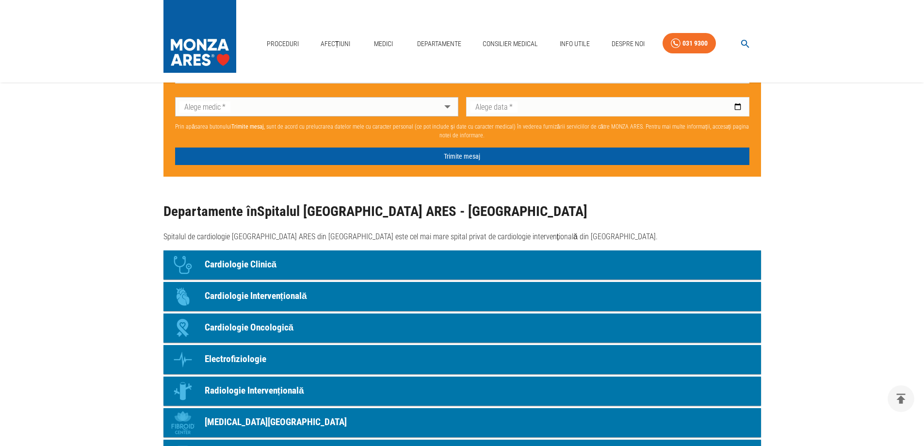
scroll to position [824, 0]
